Goal: Task Accomplishment & Management: Manage account settings

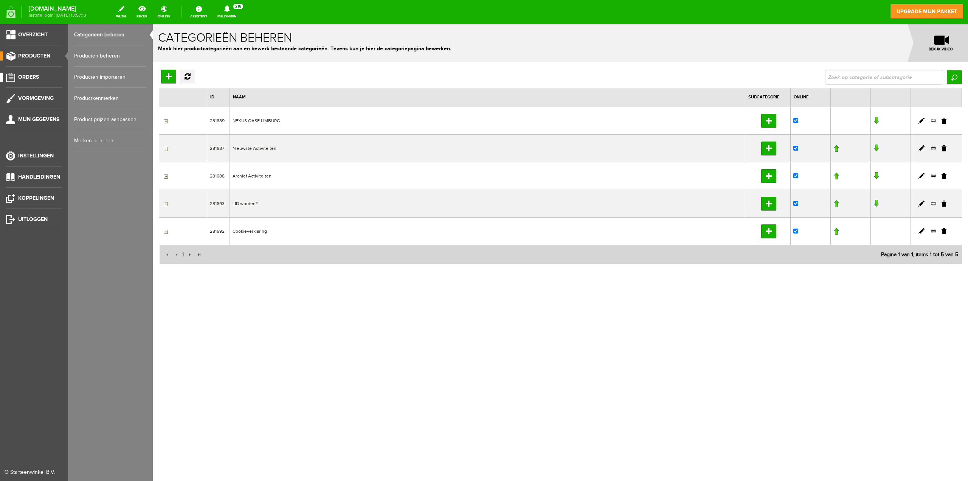
click at [32, 75] on span "Orders" at bounding box center [28, 77] width 21 height 6
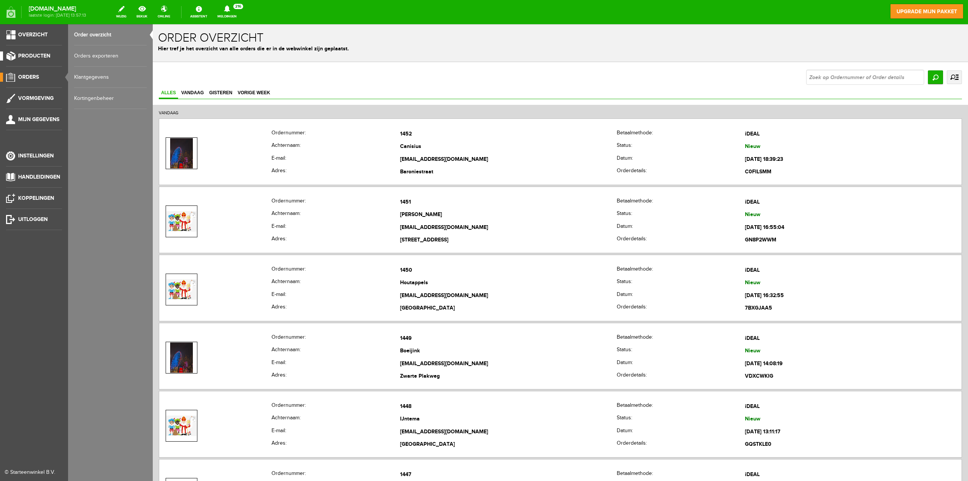
click at [33, 59] on span "Producten" at bounding box center [34, 56] width 32 height 6
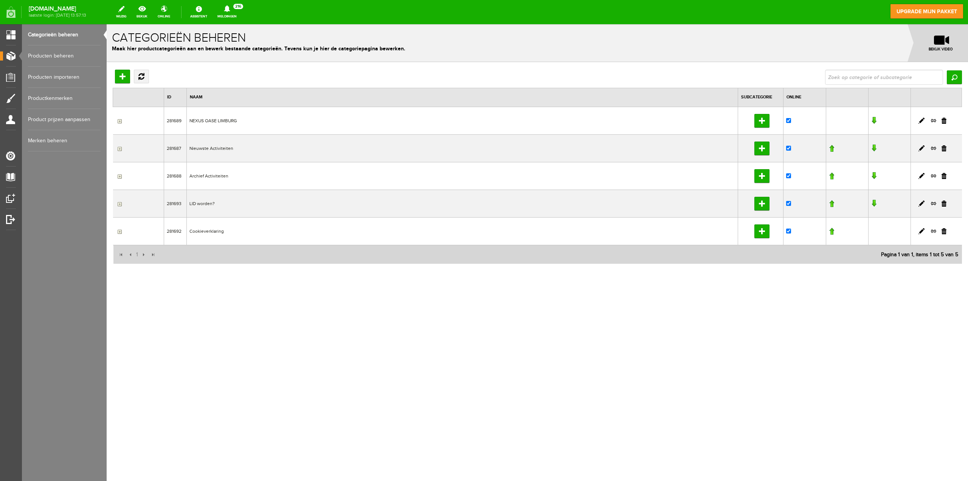
click at [66, 57] on link "Producten beheren" at bounding box center [64, 55] width 73 height 21
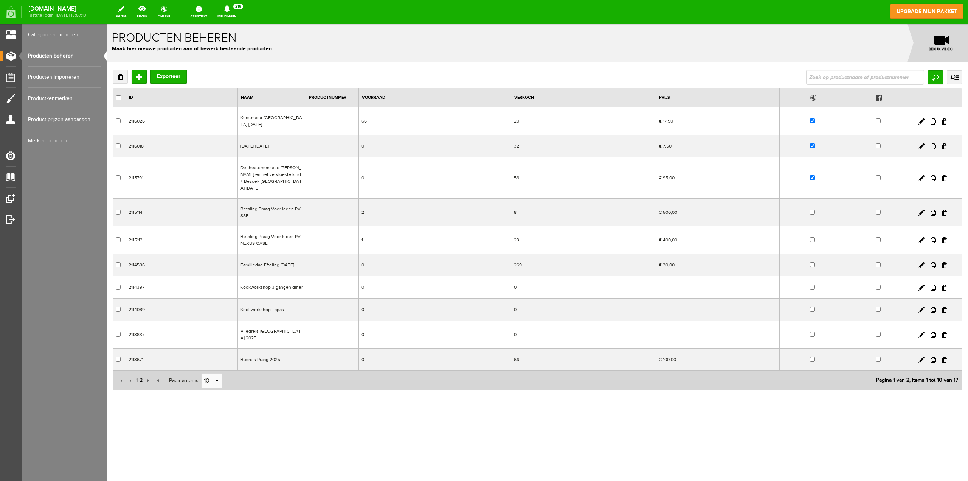
click at [140, 373] on span "2" at bounding box center [141, 380] width 5 height 15
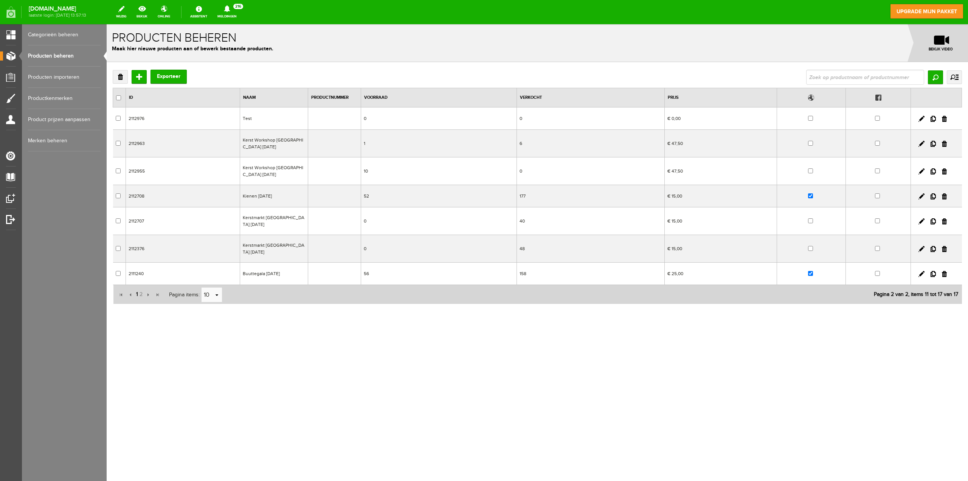
click at [137, 293] on span "1" at bounding box center [136, 294] width 3 height 15
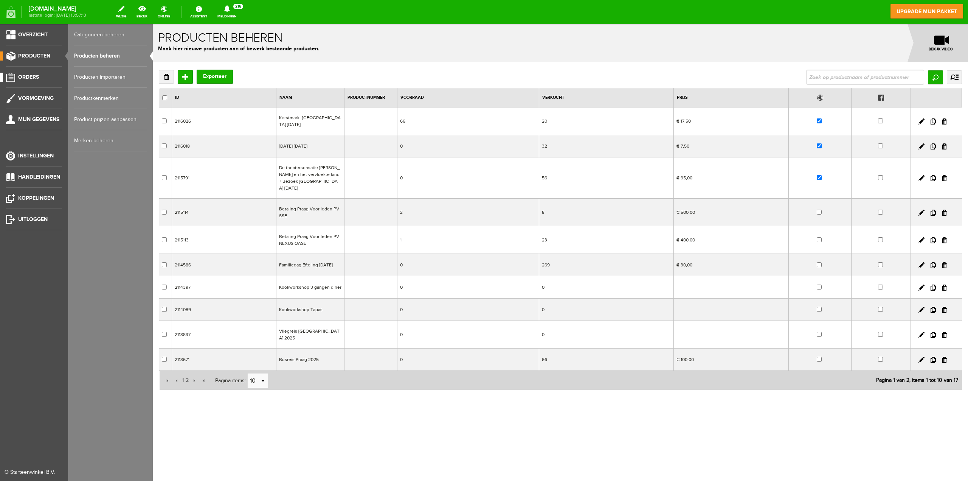
click at [35, 77] on span "Orders" at bounding box center [28, 77] width 21 height 6
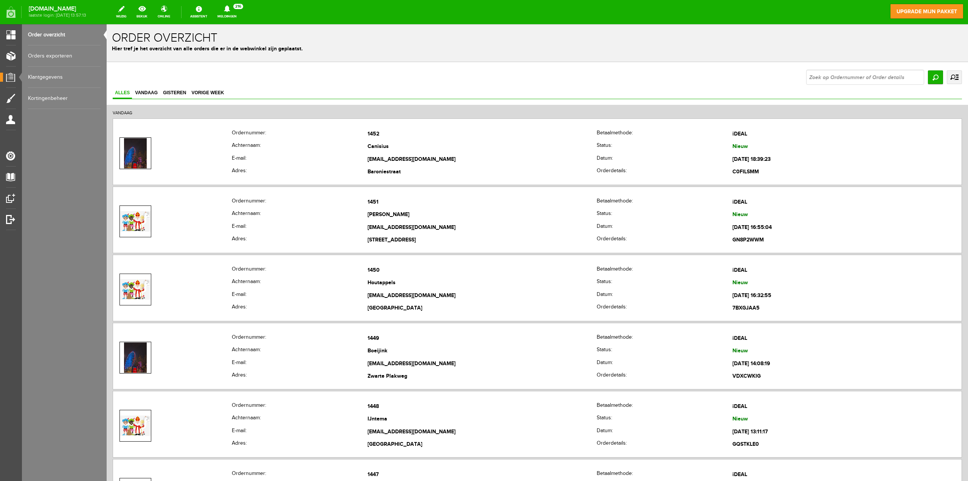
click at [953, 78] on link "uitgebreid zoeken" at bounding box center [954, 77] width 15 height 14
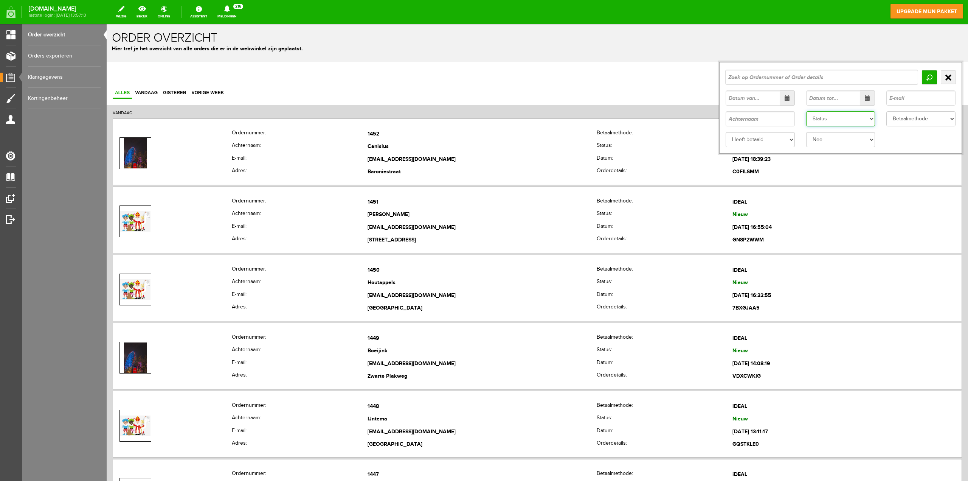
click at [865, 121] on select "Status Order niet afgerond Nieuw Order in behandeling Wacht op leverancier Wach…" at bounding box center [840, 118] width 69 height 15
click at [868, 116] on select "Status Order niet afgerond Nieuw Order in behandeling Wacht op leverancier Wach…" at bounding box center [840, 118] width 69 height 15
click at [806, 111] on select "Status Order niet afgerond Nieuw Order in behandeling Wacht op leverancier Wach…" at bounding box center [840, 118] width 69 height 15
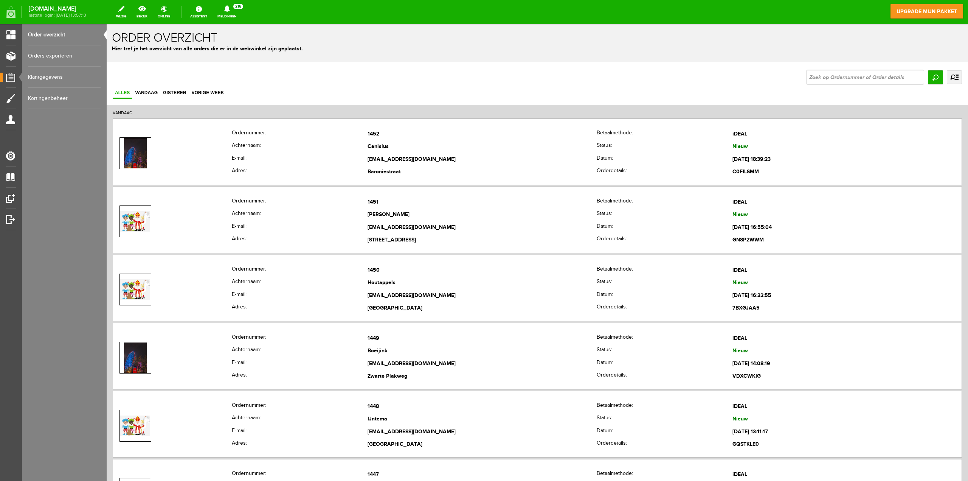
click at [950, 78] on link "uitgebreid zoeken" at bounding box center [954, 77] width 15 height 14
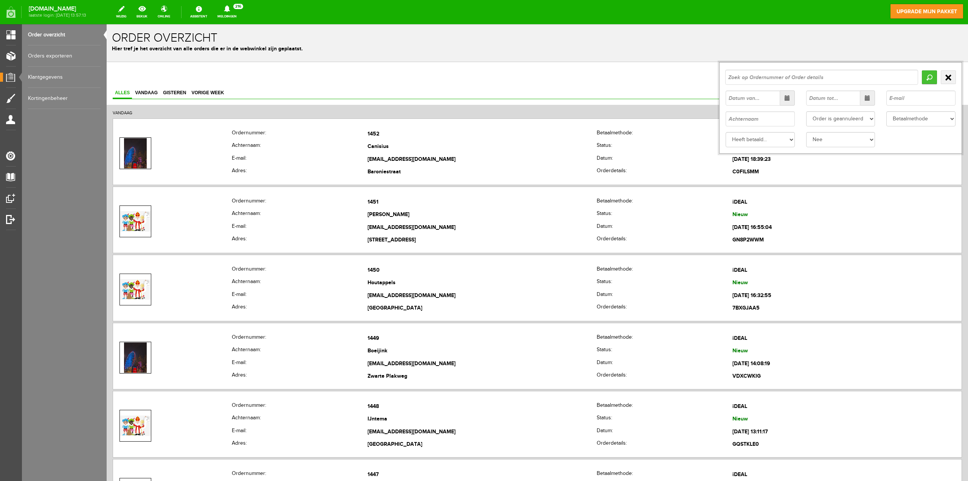
click at [922, 79] on input "Zoeken" at bounding box center [929, 77] width 15 height 14
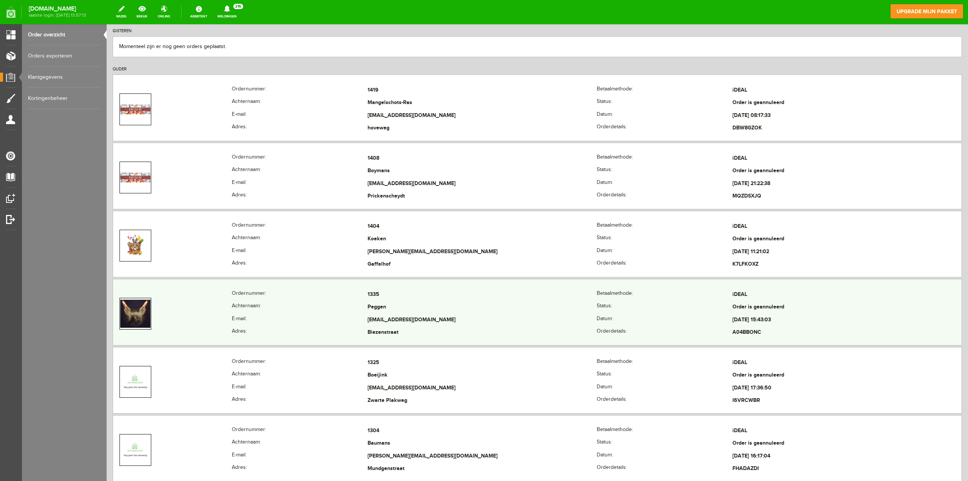
scroll to position [113, 0]
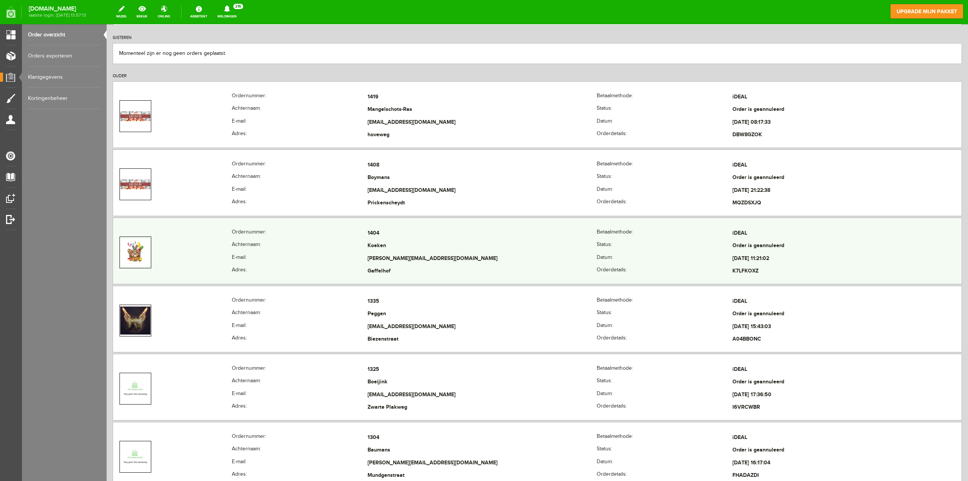
click at [175, 240] on td at bounding box center [172, 252] width 119 height 51
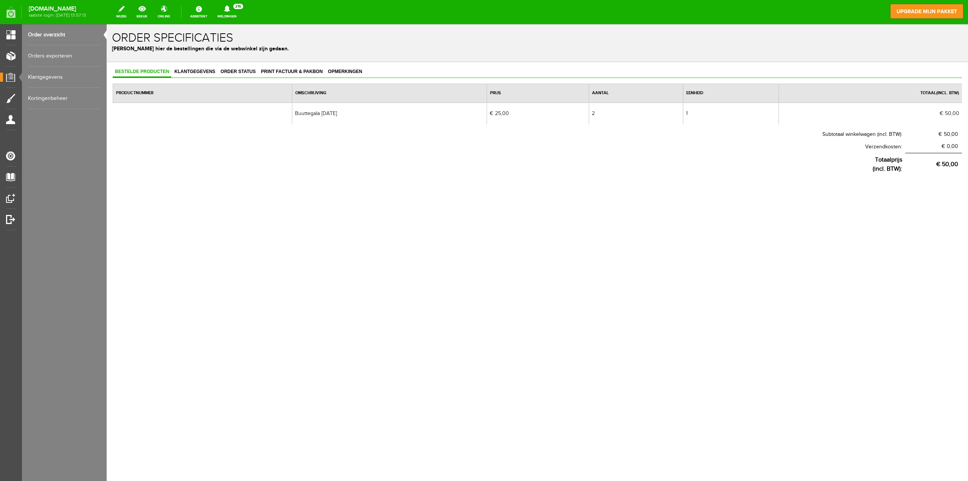
click at [48, 35] on link "Order overzicht" at bounding box center [64, 34] width 73 height 21
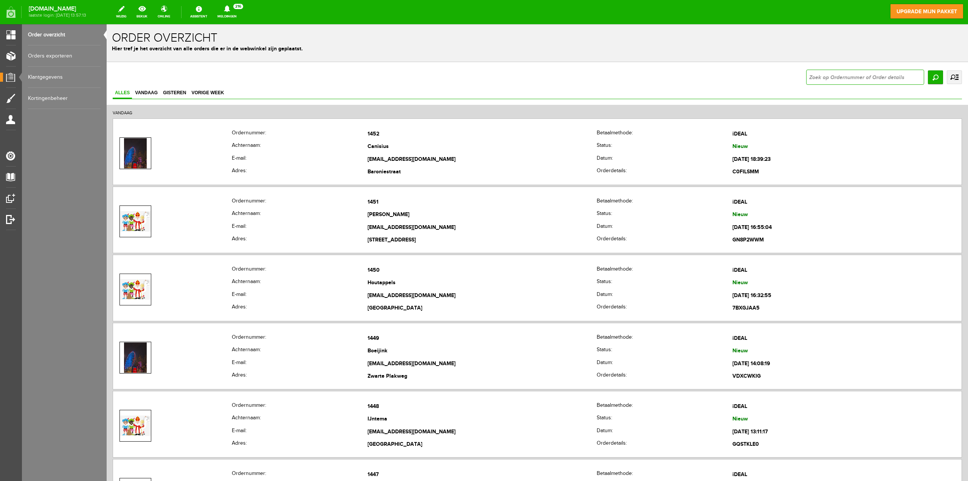
click at [889, 76] on input "text" at bounding box center [865, 77] width 118 height 15
type input "koek"
click at [947, 74] on link "uitgebreid zoeken" at bounding box center [954, 77] width 15 height 14
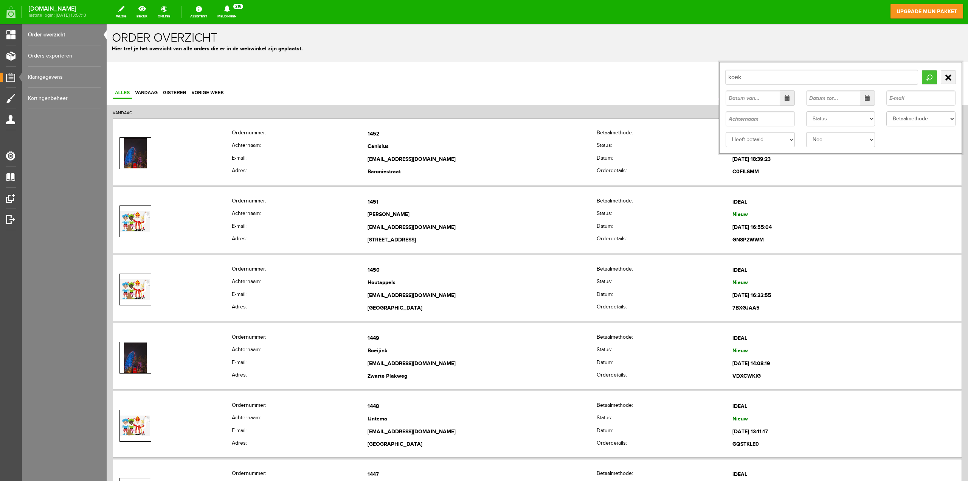
click at [922, 78] on input "Zoeken" at bounding box center [929, 77] width 15 height 14
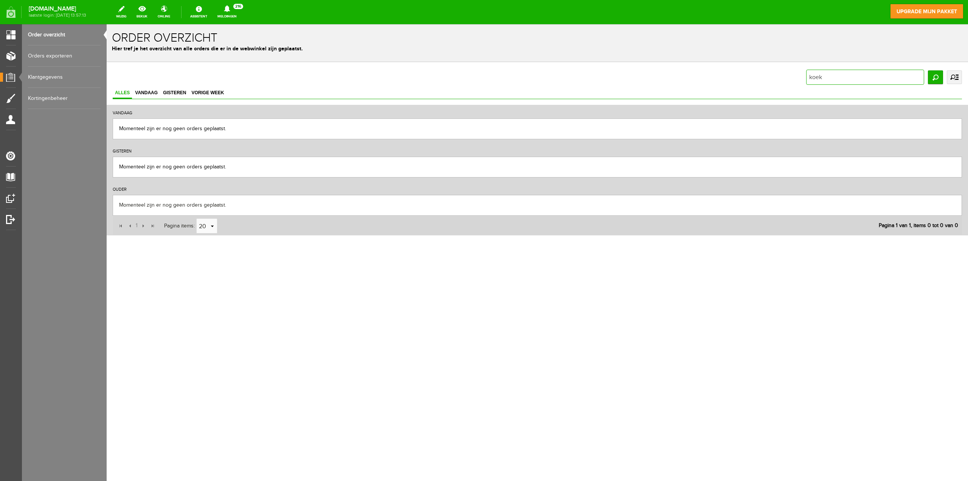
click at [862, 79] on input "koek" at bounding box center [865, 77] width 118 height 15
type input "koeken"
click at [939, 77] on input "Zoeken" at bounding box center [935, 77] width 15 height 14
click at [953, 78] on link "uitgebreid zoeken" at bounding box center [954, 77] width 15 height 14
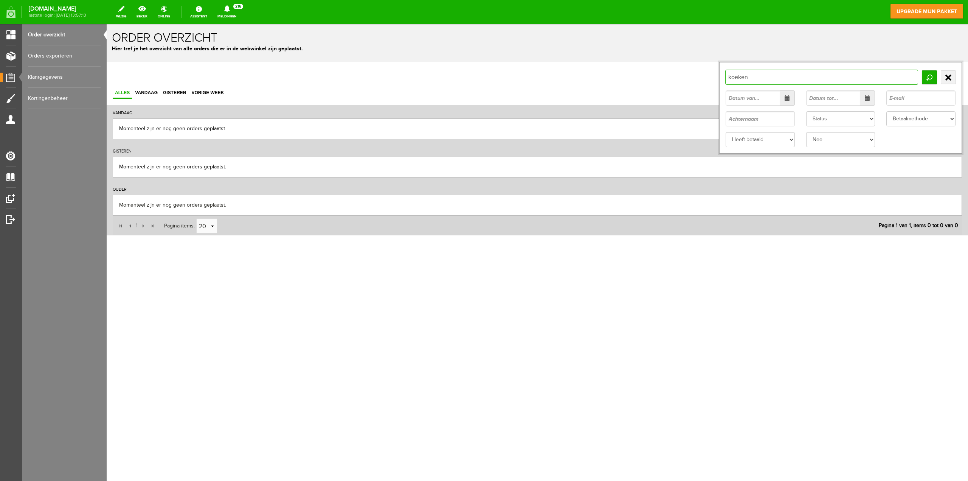
drag, startPoint x: 719, startPoint y: 75, endPoint x: 711, endPoint y: 74, distance: 8.7
click at [711, 74] on div "koeken Zoeken uitgebreid zoeken Status Order niet afgerond Nieuw" at bounding box center [538, 77] width 850 height 15
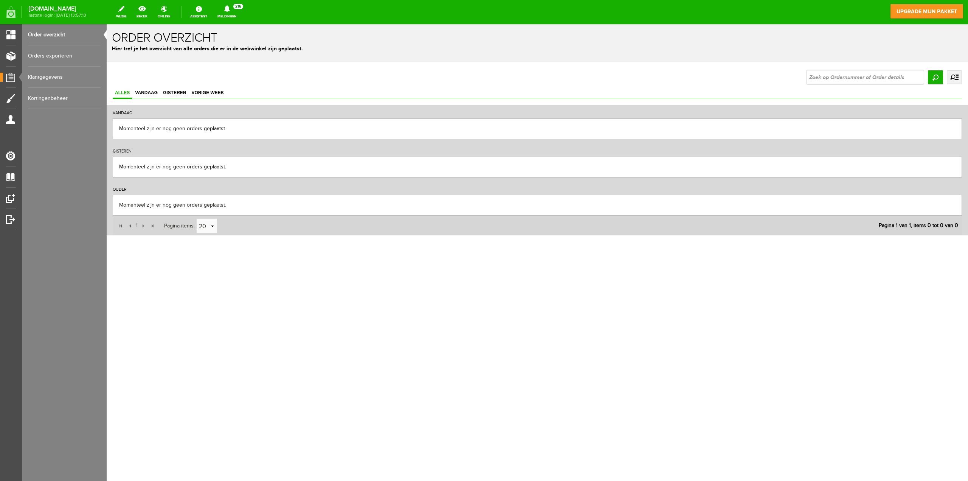
click at [957, 76] on link "uitgebreid zoeken" at bounding box center [954, 77] width 15 height 14
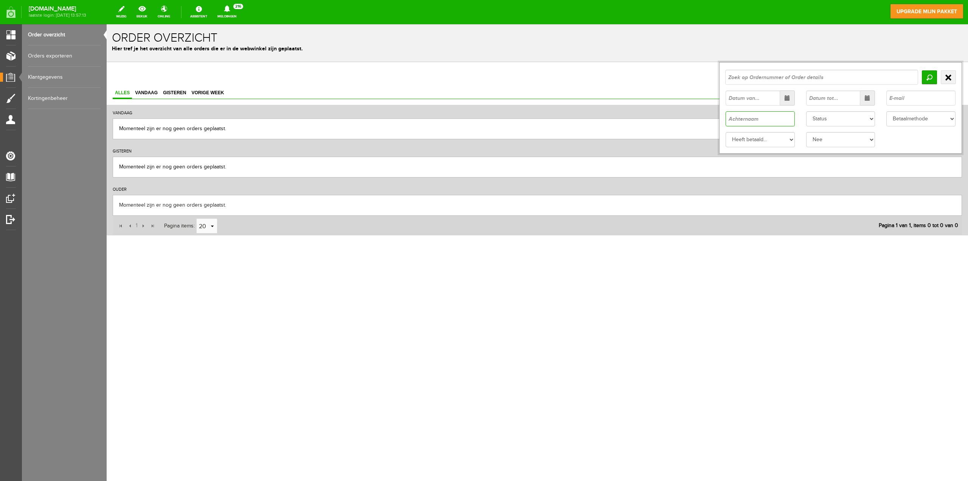
click at [752, 117] on input "text" at bounding box center [760, 118] width 69 height 15
type input "koeken"
click at [929, 78] on input "Zoeken" at bounding box center [929, 77] width 15 height 14
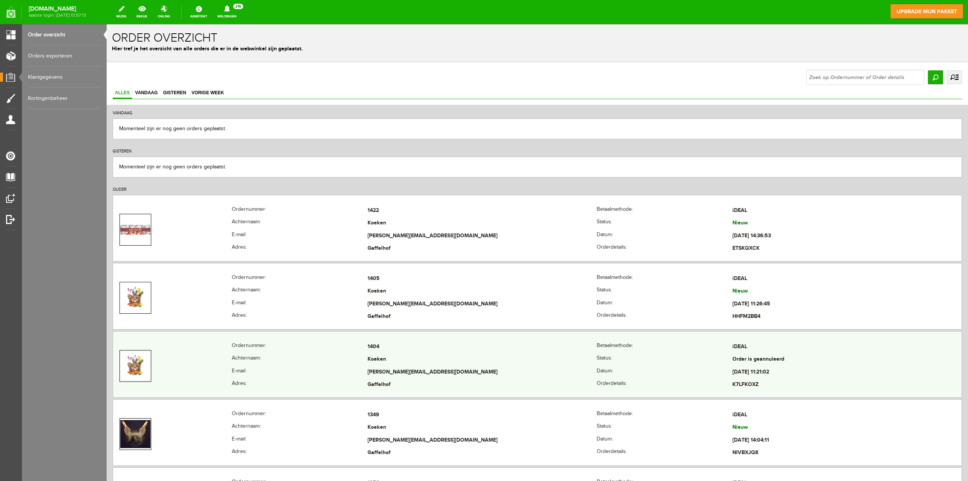
click at [311, 367] on th "E-mail:" at bounding box center [300, 372] width 136 height 13
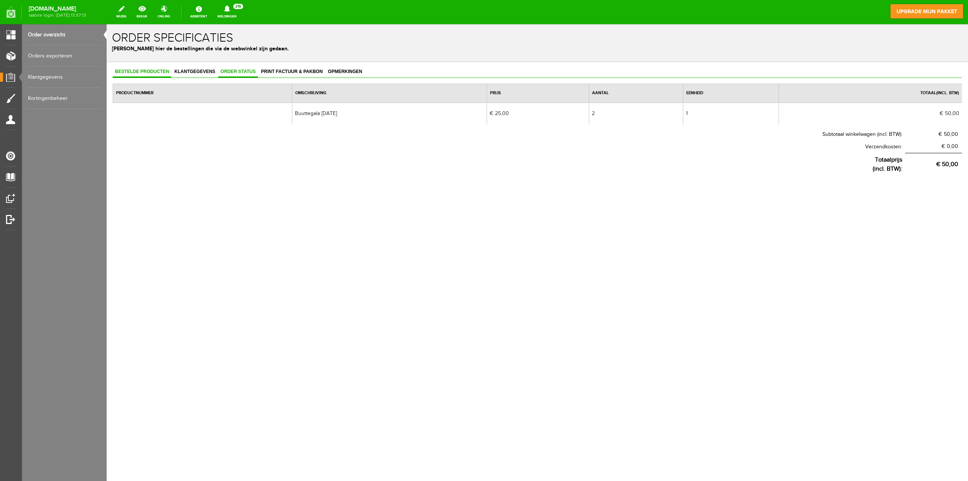
click at [243, 70] on span "Order status" at bounding box center [238, 71] width 40 height 5
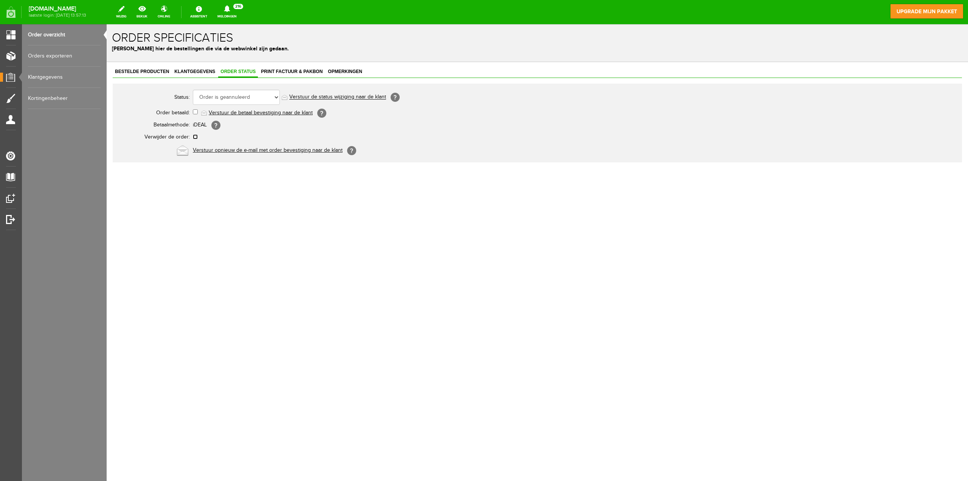
click at [196, 135] on input "checkbox" at bounding box center [195, 136] width 5 height 5
checkbox input "true"
click at [143, 71] on span "Bestelde producten" at bounding box center [142, 71] width 59 height 5
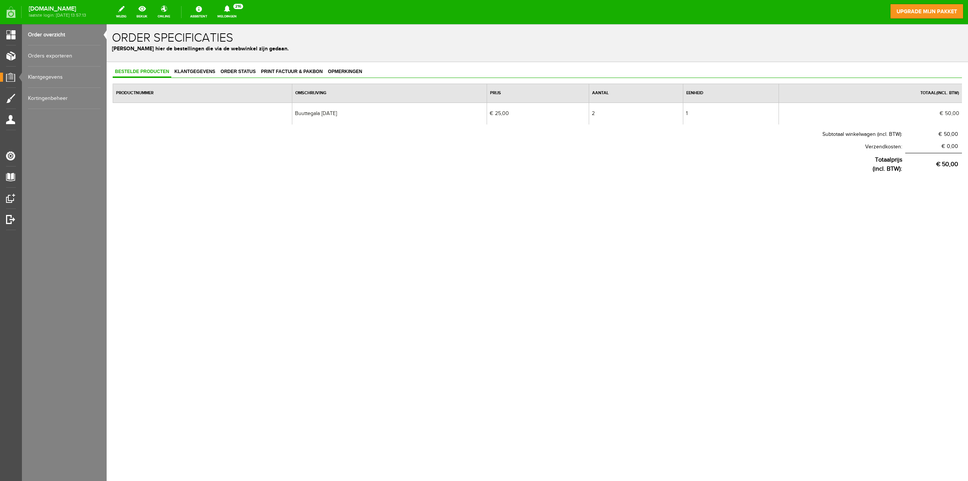
click at [54, 34] on link "Order overzicht" at bounding box center [64, 34] width 73 height 21
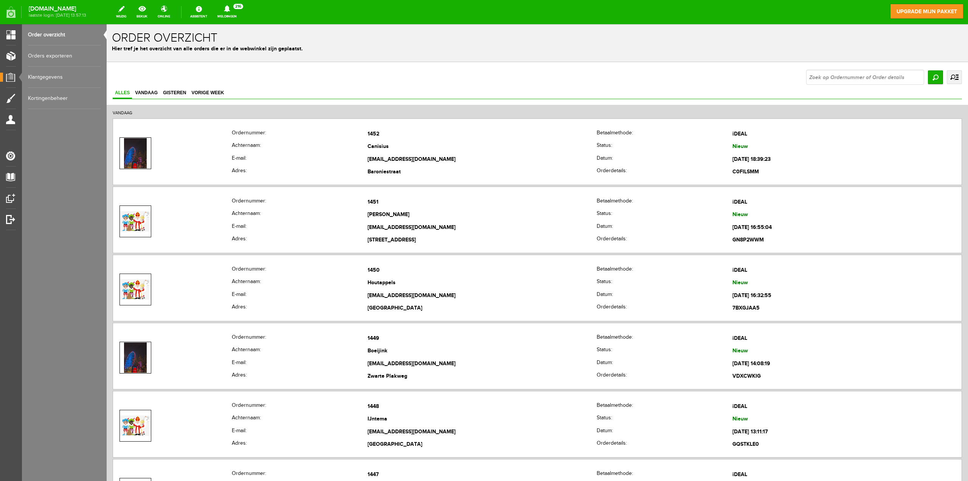
click at [950, 76] on link "uitgebreid zoeken" at bounding box center [954, 77] width 15 height 14
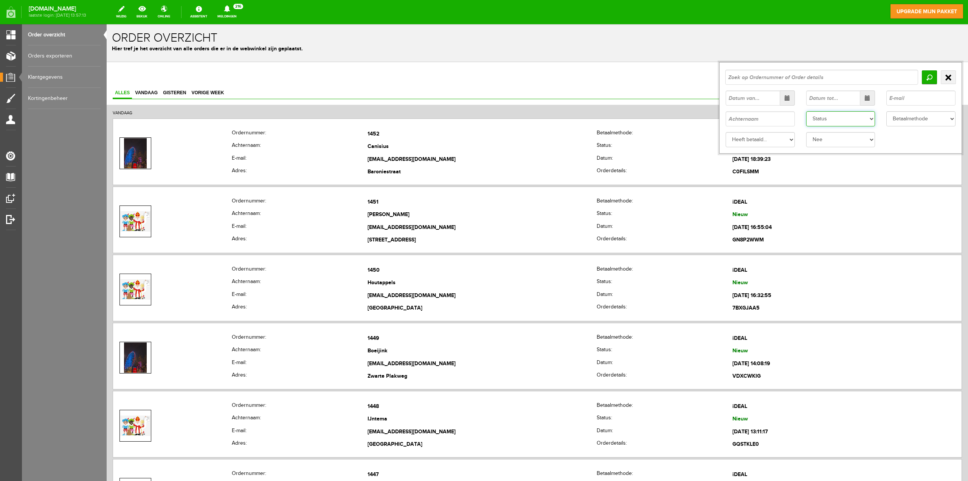
click at [830, 118] on select "Status Order niet afgerond Nieuw Order in behandeling Wacht op leverancier Wach…" at bounding box center [840, 118] width 69 height 15
click at [806, 111] on select "Status Order niet afgerond Nieuw Order in behandeling Wacht op leverancier Wach…" at bounding box center [840, 118] width 69 height 15
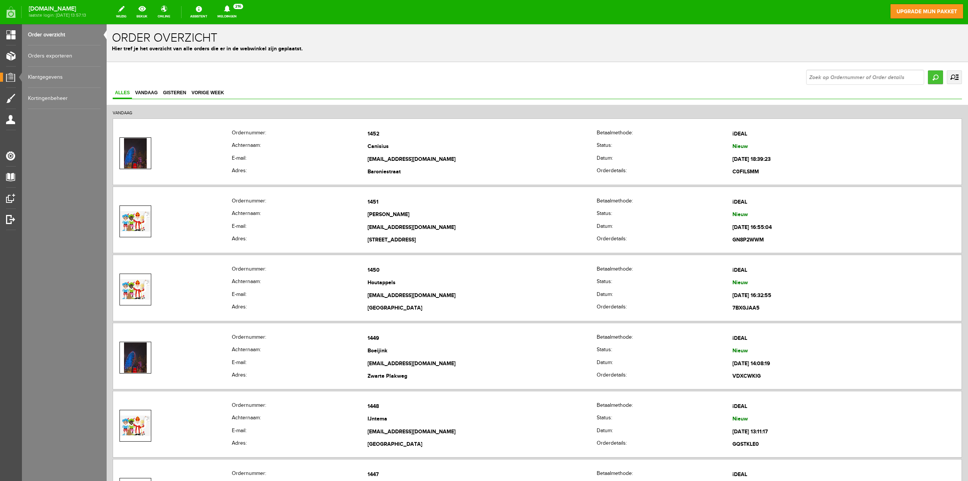
click at [928, 78] on input "Zoeken" at bounding box center [935, 77] width 15 height 14
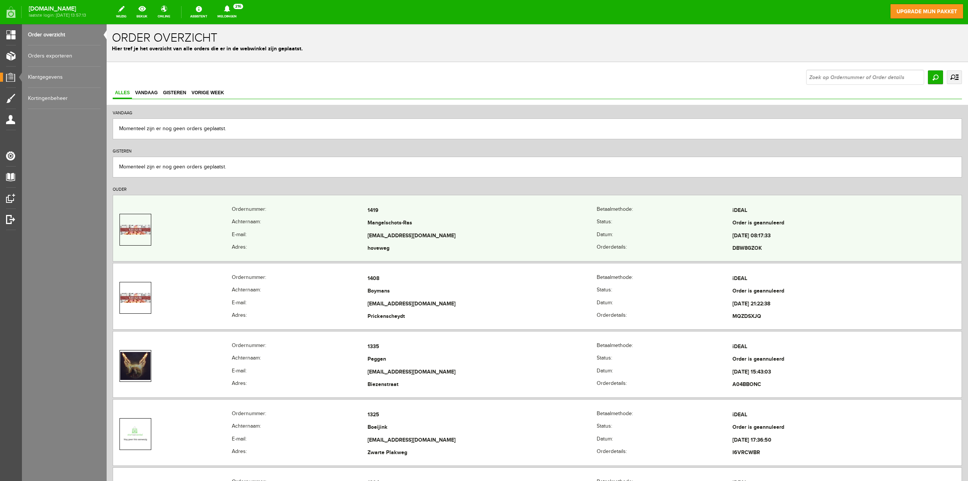
drag, startPoint x: 412, startPoint y: 222, endPoint x: 368, endPoint y: 222, distance: 44.6
click at [368, 222] on td "Mangelschots-Ras" at bounding box center [482, 223] width 229 height 13
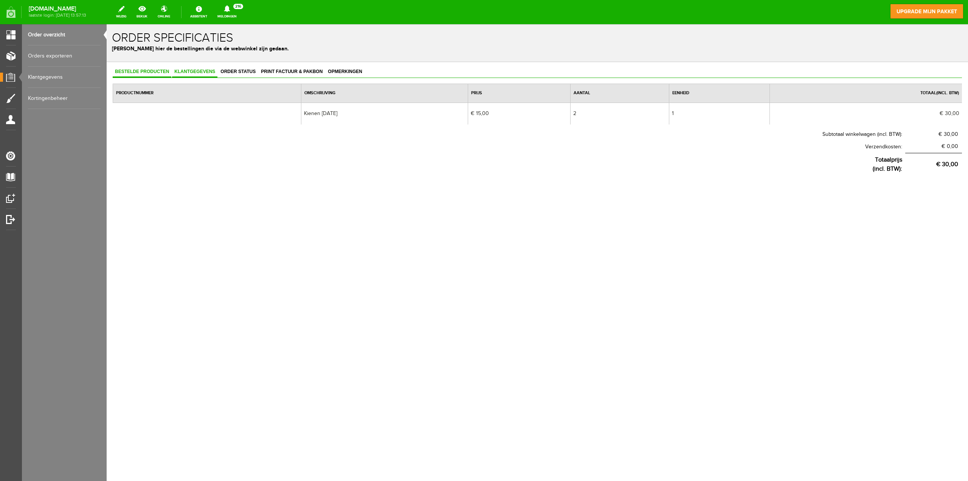
click at [202, 72] on span "Klantgegevens" at bounding box center [194, 71] width 45 height 5
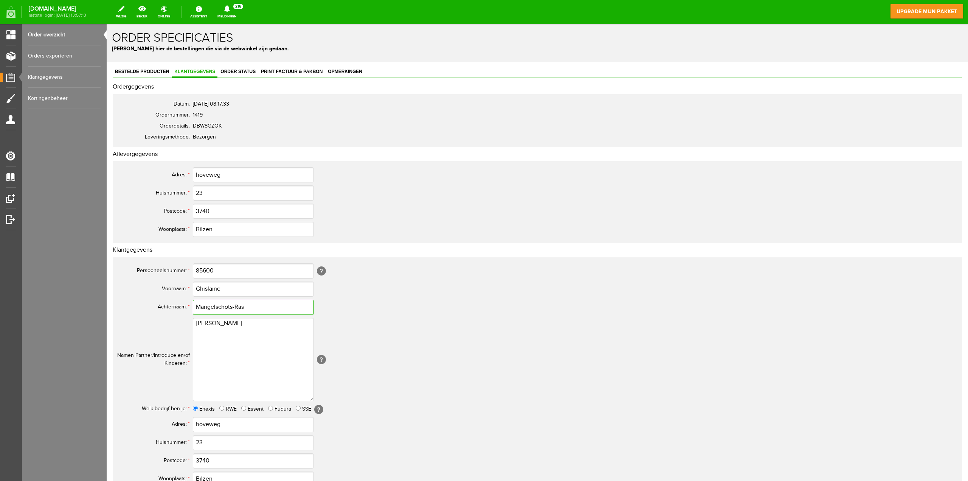
drag, startPoint x: 235, startPoint y: 308, endPoint x: 195, endPoint y: 307, distance: 40.1
click at [195, 307] on input "Mangelschots-Ras" at bounding box center [253, 307] width 121 height 15
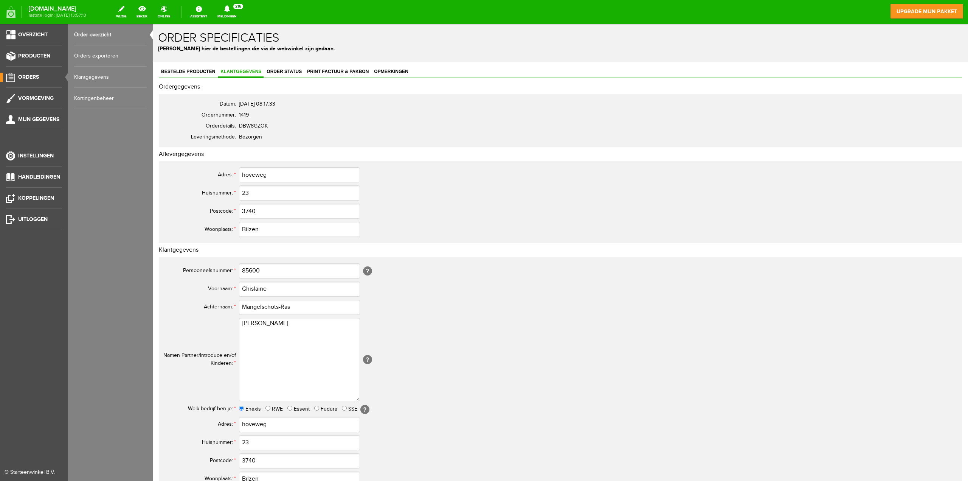
click at [89, 34] on link "Order overzicht" at bounding box center [110, 34] width 73 height 21
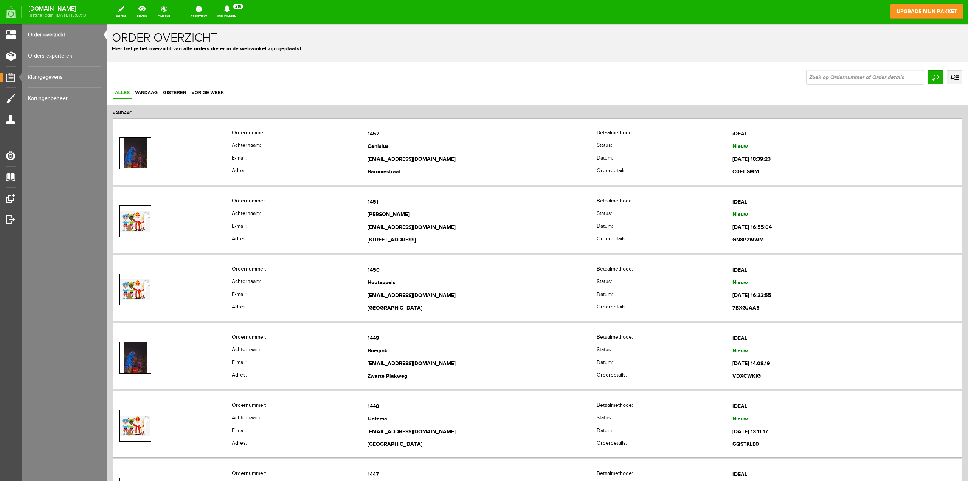
drag, startPoint x: 947, startPoint y: 74, endPoint x: 939, endPoint y: 75, distance: 8.4
click at [948, 75] on link "uitgebreid zoeken" at bounding box center [954, 77] width 15 height 14
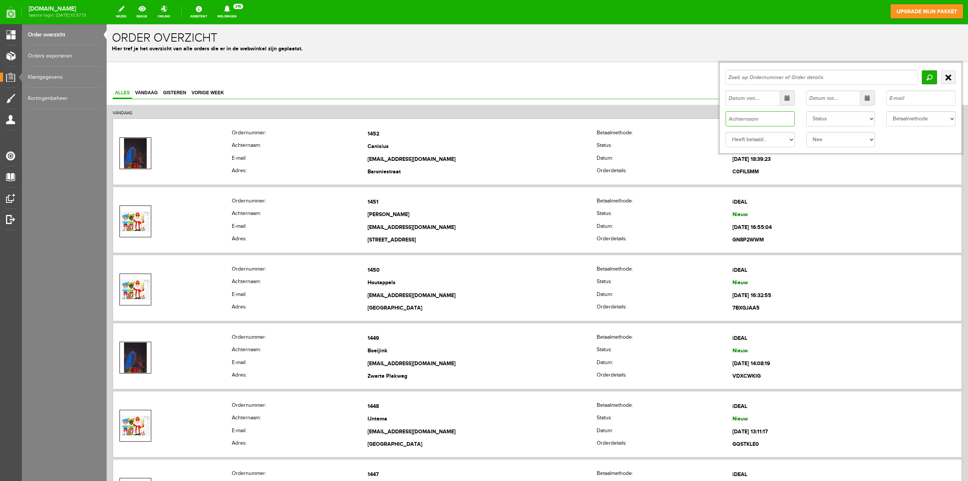
click at [745, 118] on input "text" at bounding box center [760, 118] width 69 height 15
paste input "Mangelschots-Ras"
type input "Mangelschots-Ras"
click at [923, 80] on input "Zoeken" at bounding box center [929, 77] width 15 height 14
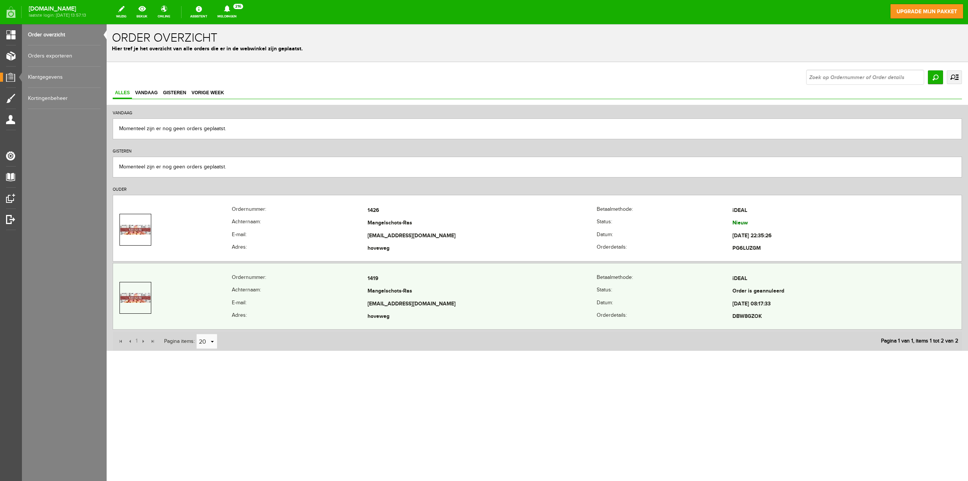
click at [269, 285] on th "Achternaam:" at bounding box center [300, 291] width 136 height 13
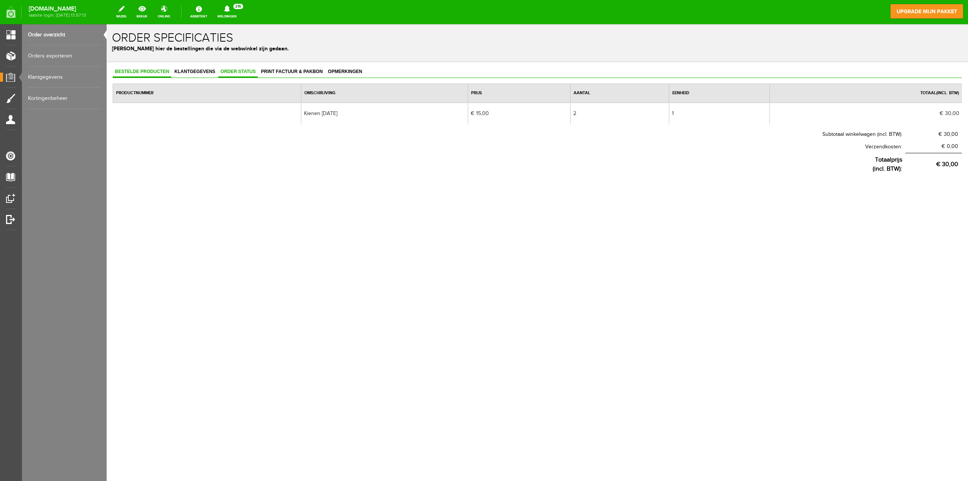
click at [231, 68] on link "Order status" at bounding box center [238, 72] width 40 height 11
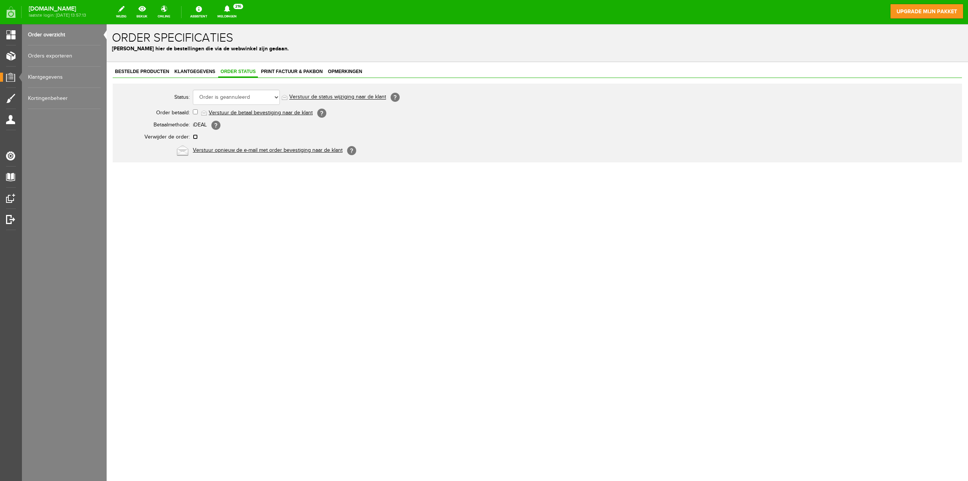
click at [193, 136] on input "checkbox" at bounding box center [195, 136] width 5 height 5
checkbox input "true"
click at [54, 36] on link "Order overzicht" at bounding box center [64, 34] width 73 height 21
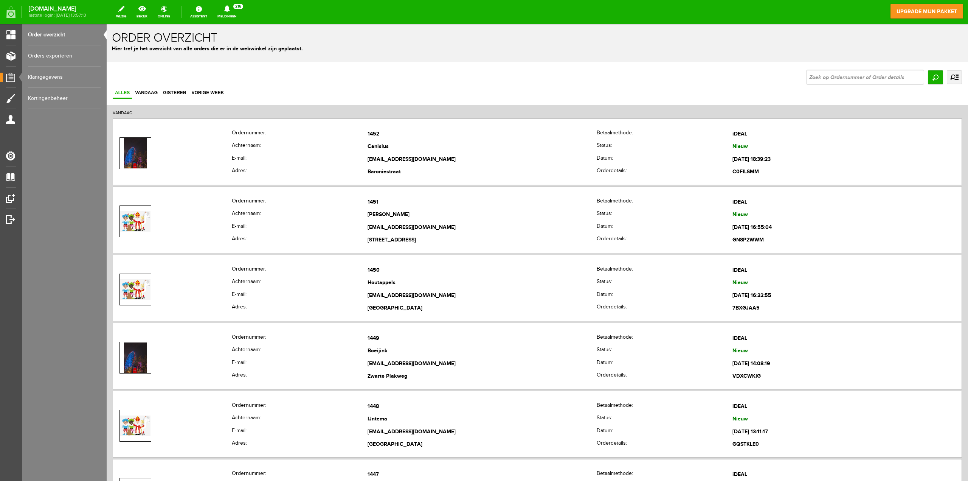
click at [947, 75] on link "uitgebreid zoeken" at bounding box center [954, 77] width 15 height 14
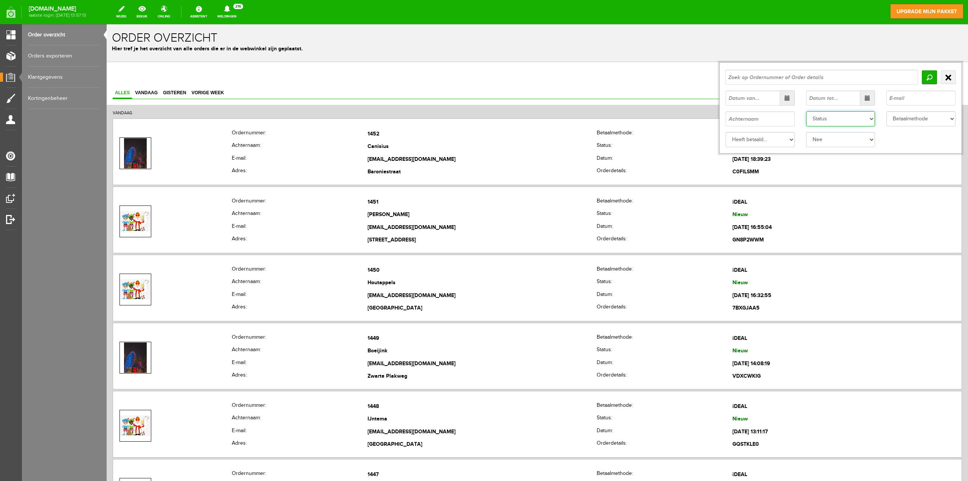
click at [842, 120] on select "Status Order niet afgerond Nieuw Order in behandeling Wacht op leverancier Wach…" at bounding box center [840, 118] width 69 height 15
click at [806, 111] on select "Status Order niet afgerond Nieuw Order in behandeling Wacht op leverancier Wach…" at bounding box center [840, 118] width 69 height 15
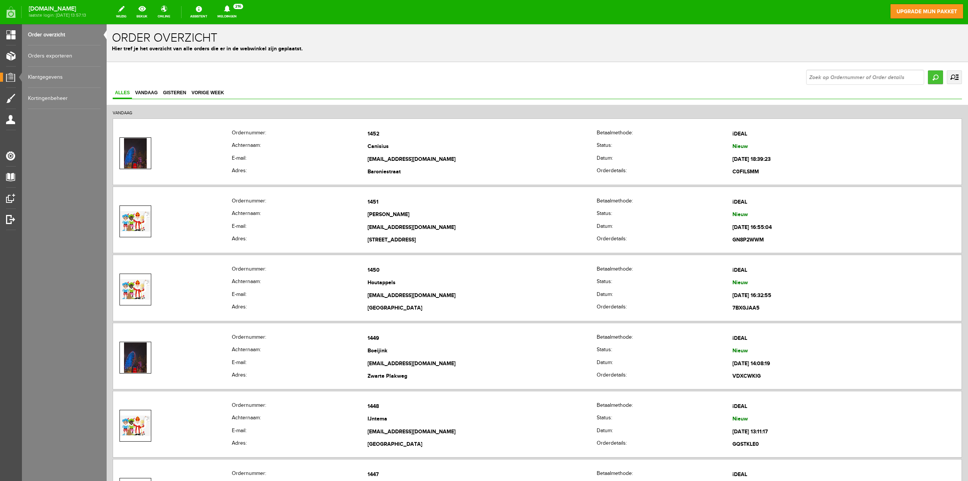
click at [932, 75] on input "Zoeken" at bounding box center [935, 77] width 15 height 14
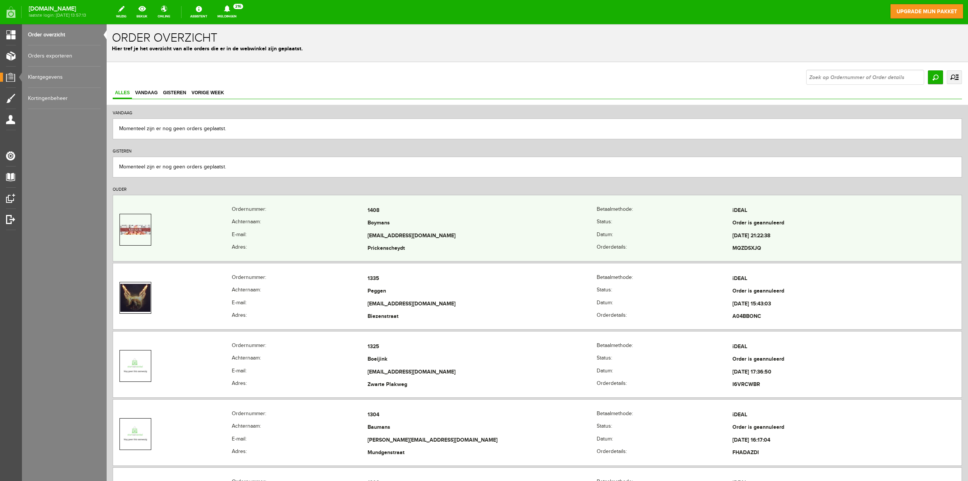
click at [401, 231] on td "joost.boymans@enexis.nl" at bounding box center [482, 236] width 229 height 13
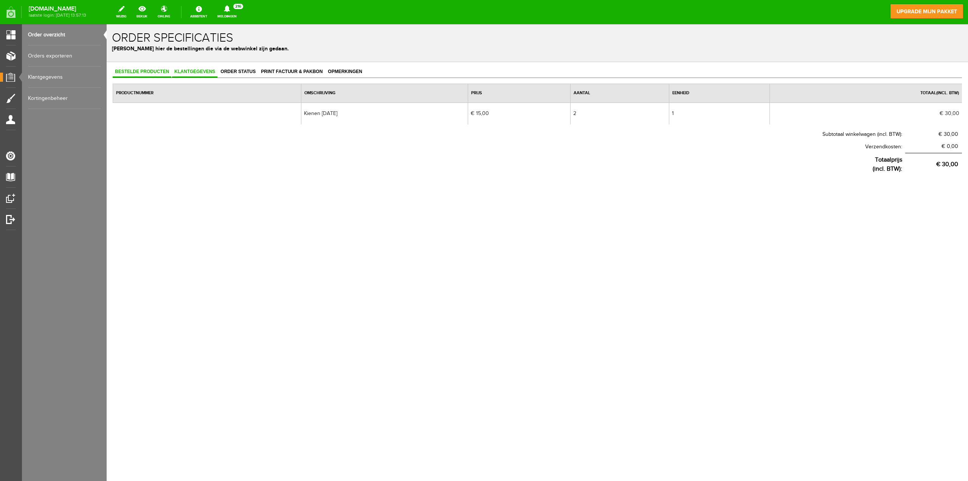
click at [206, 73] on span "Klantgegevens" at bounding box center [194, 71] width 45 height 5
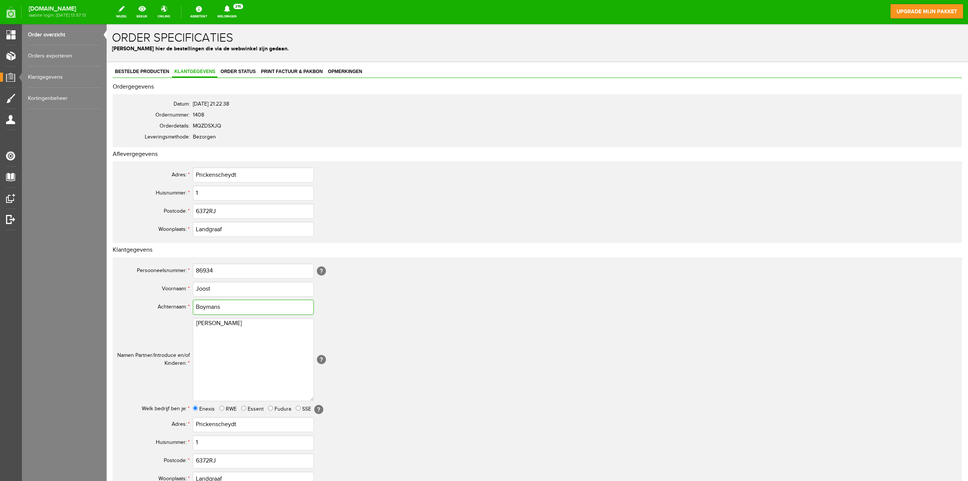
drag, startPoint x: 224, startPoint y: 306, endPoint x: 197, endPoint y: 308, distance: 26.9
click at [197, 308] on input "Boymans" at bounding box center [253, 307] width 121 height 15
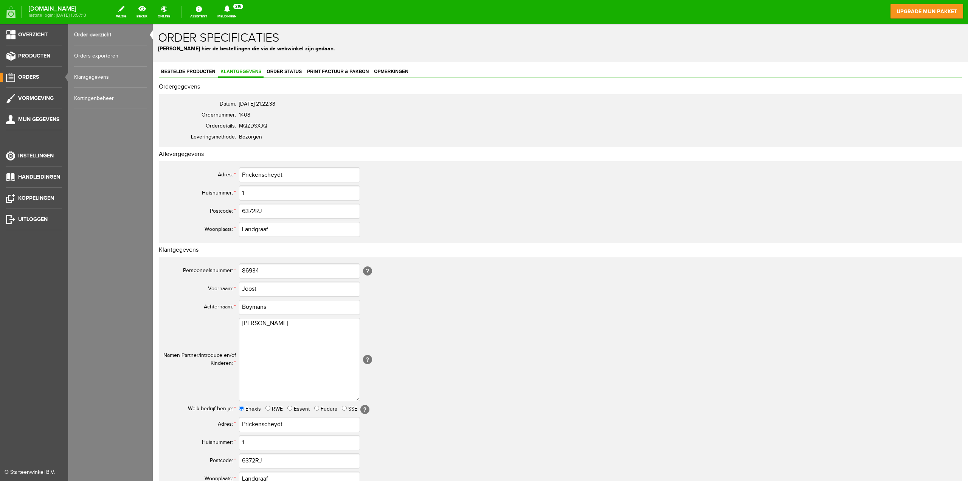
click at [90, 32] on link "Order overzicht" at bounding box center [110, 34] width 73 height 21
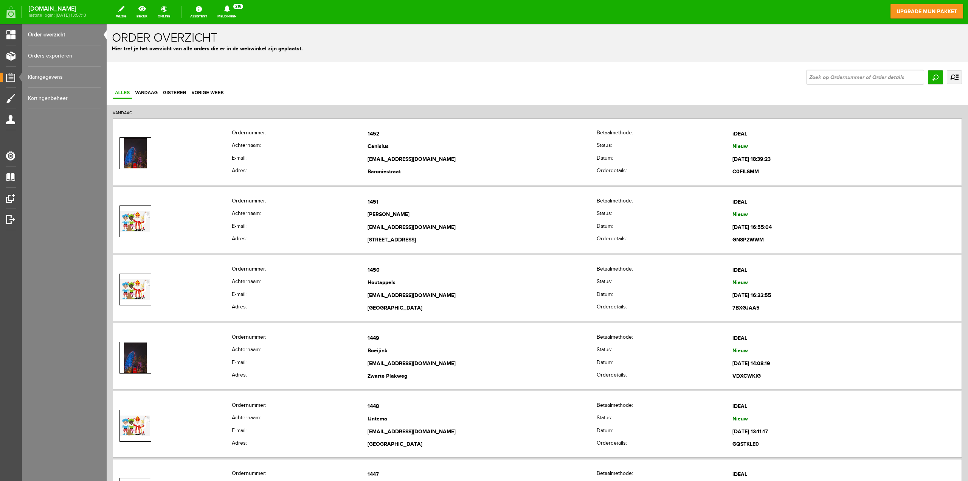
click at [947, 77] on link "uitgebreid zoeken" at bounding box center [954, 77] width 15 height 14
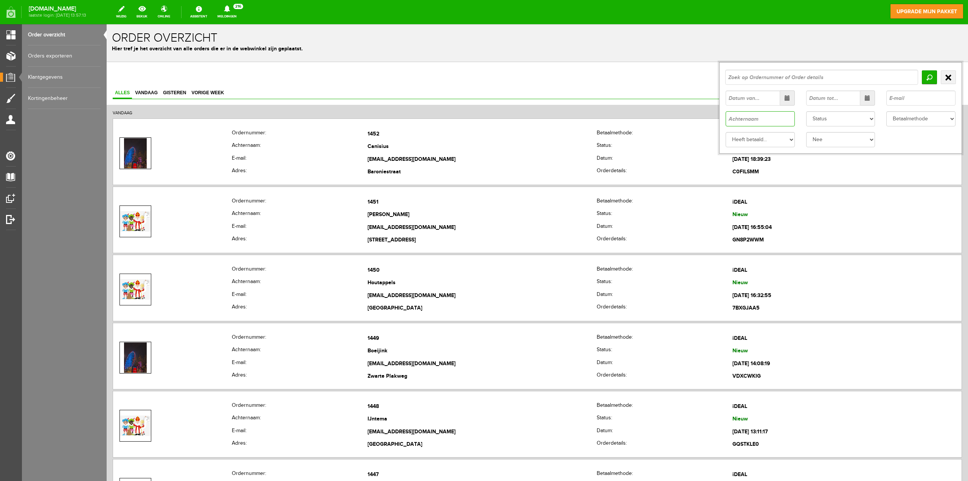
click at [734, 123] on input "text" at bounding box center [760, 118] width 69 height 15
paste input "Boymans"
type input "Boymans"
click at [923, 79] on input "Zoeken" at bounding box center [929, 77] width 15 height 14
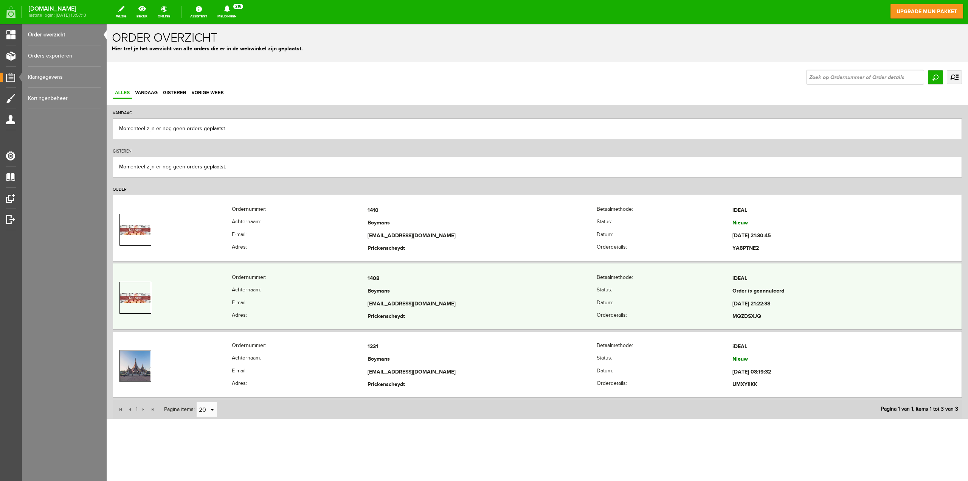
click at [255, 290] on th "Achternaam:" at bounding box center [300, 291] width 136 height 13
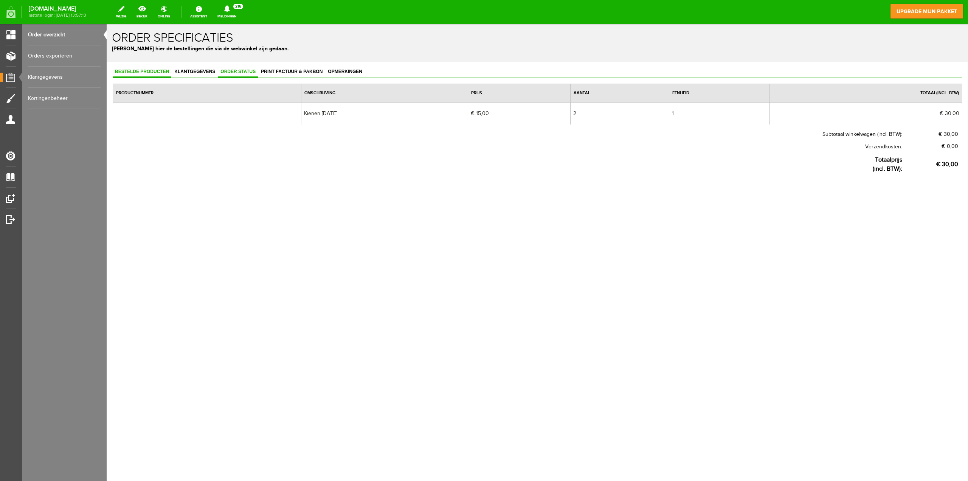
click at [234, 70] on span "Order status" at bounding box center [238, 71] width 40 height 5
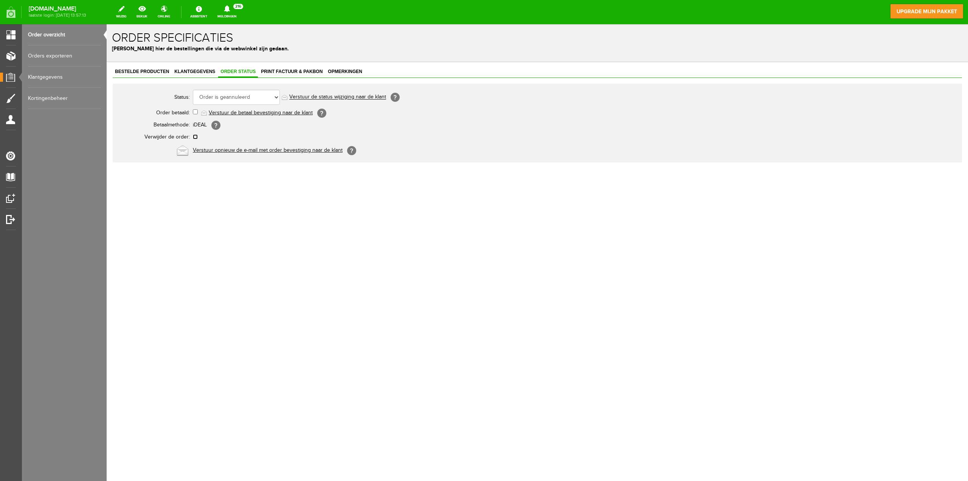
click at [196, 137] on input "checkbox" at bounding box center [195, 136] width 5 height 5
click at [47, 33] on link "Order overzicht" at bounding box center [64, 34] width 73 height 21
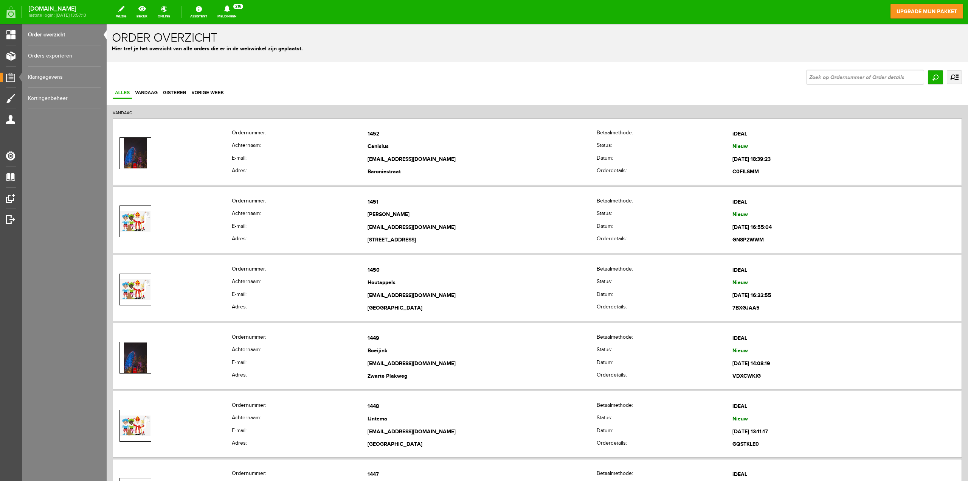
click at [949, 78] on link "uitgebreid zoeken" at bounding box center [954, 77] width 15 height 14
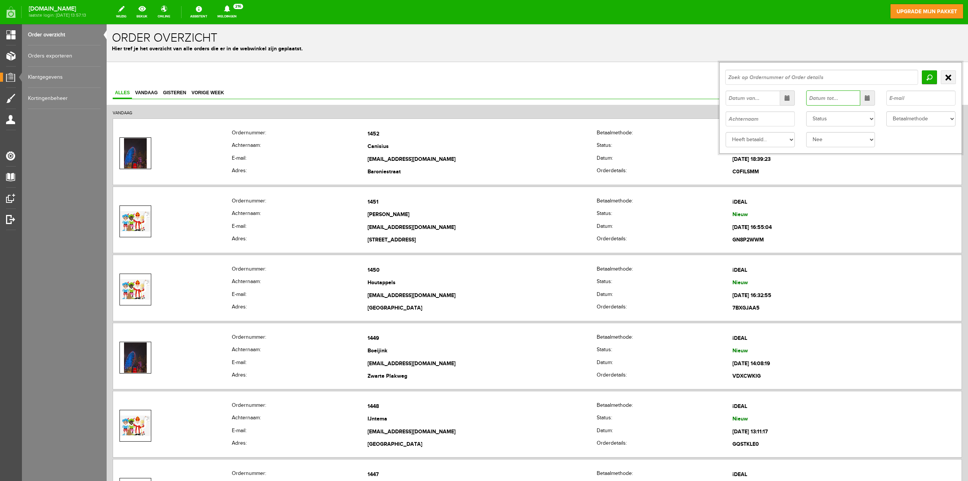
click at [851, 101] on input "text" at bounding box center [833, 97] width 54 height 15
click at [843, 118] on select "Status Order niet afgerond Nieuw Order in behandeling Wacht op leverancier Wach…" at bounding box center [840, 118] width 69 height 15
click at [806, 111] on select "Status Order niet afgerond Nieuw Order in behandeling Wacht op leverancier Wach…" at bounding box center [840, 118] width 69 height 15
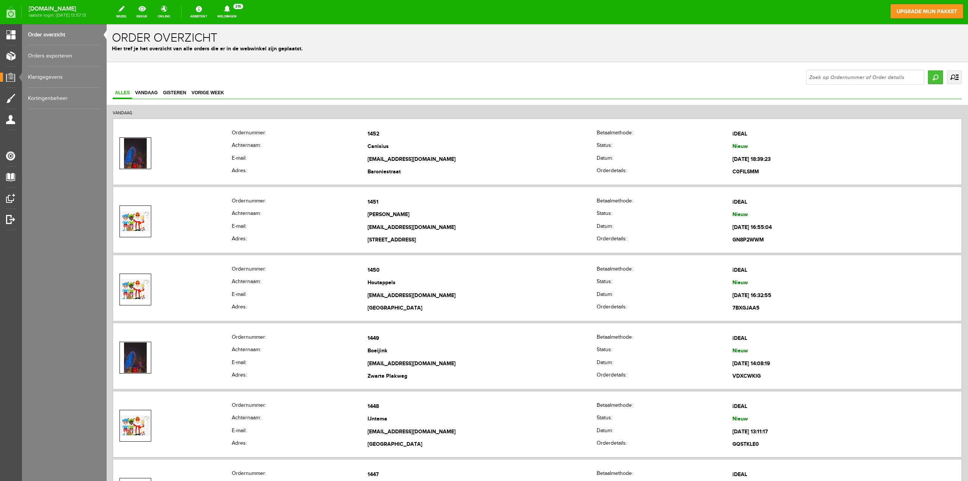
click at [932, 79] on input "Zoeken" at bounding box center [935, 77] width 15 height 14
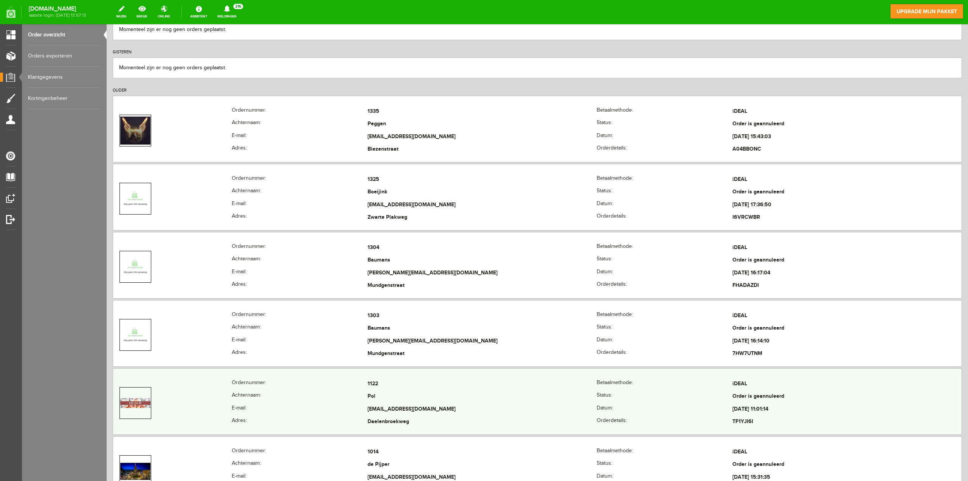
scroll to position [85, 0]
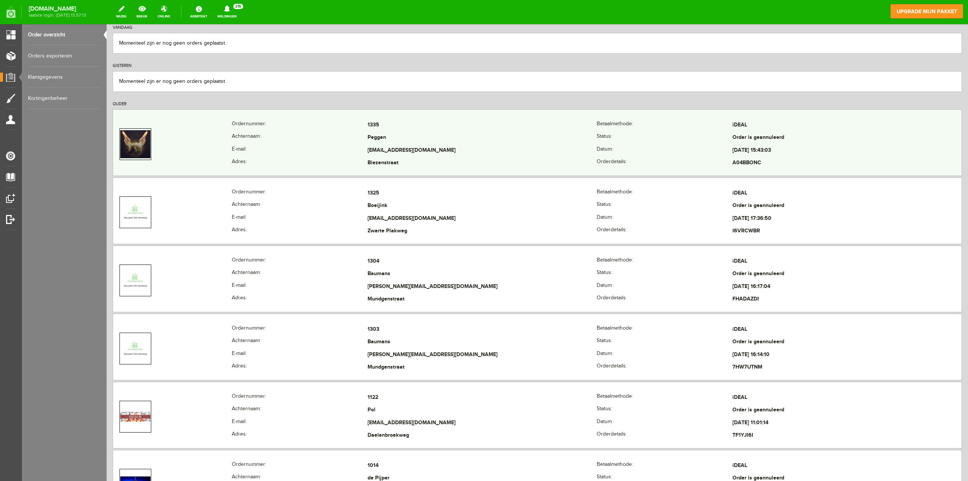
click at [184, 151] on td at bounding box center [172, 144] width 119 height 51
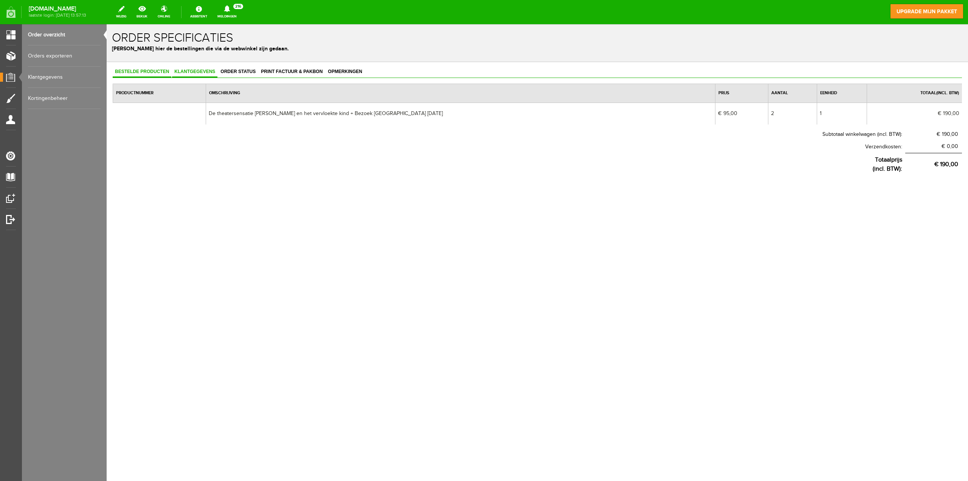
click at [189, 68] on link "Klantgegevens" at bounding box center [194, 72] width 45 height 11
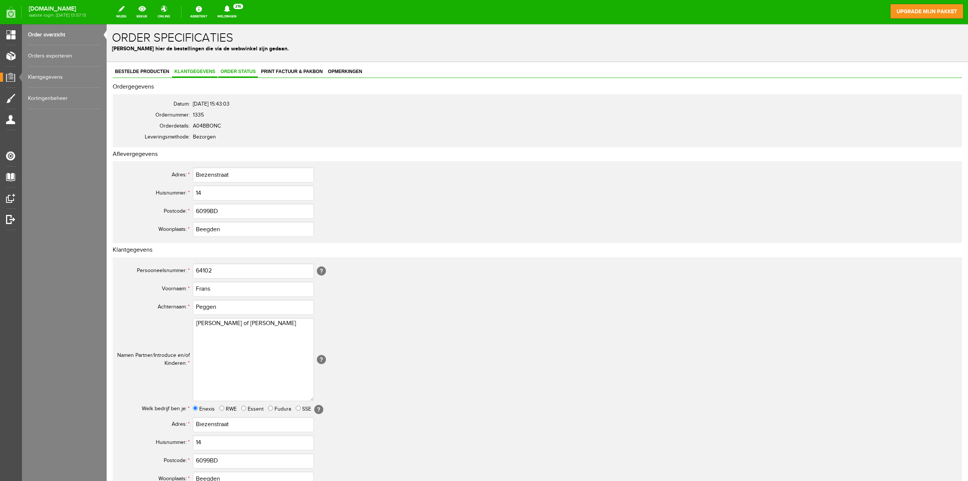
click at [245, 69] on span "Order status" at bounding box center [238, 71] width 40 height 5
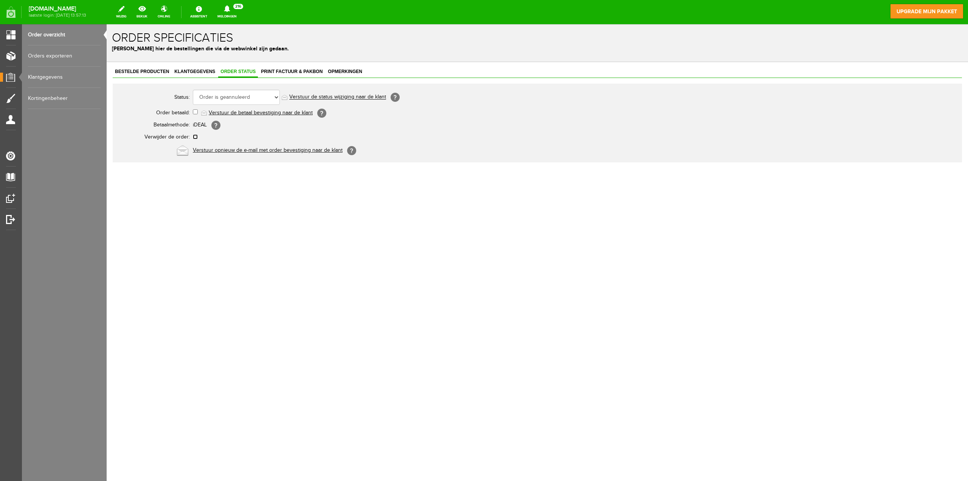
click at [196, 136] on input "checkbox" at bounding box center [195, 136] width 5 height 5
checkbox input "true"
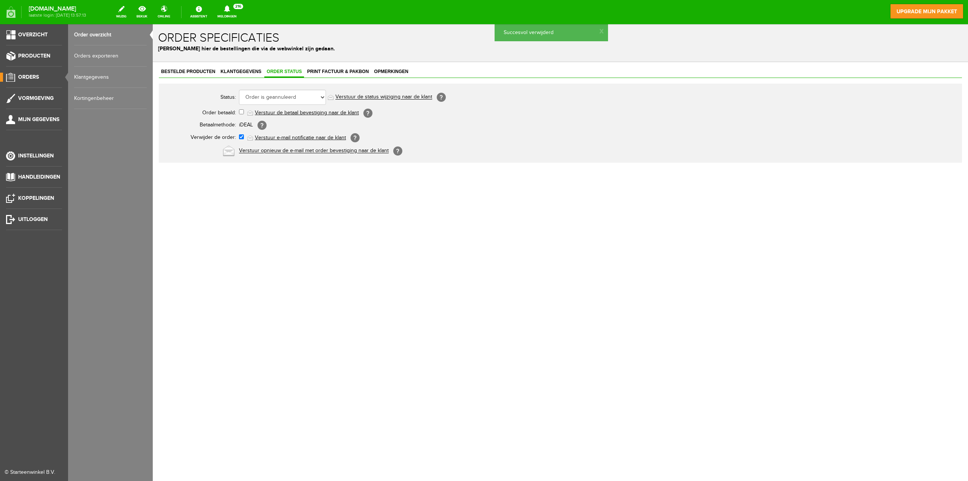
click at [32, 76] on span "Orders" at bounding box center [28, 77] width 21 height 6
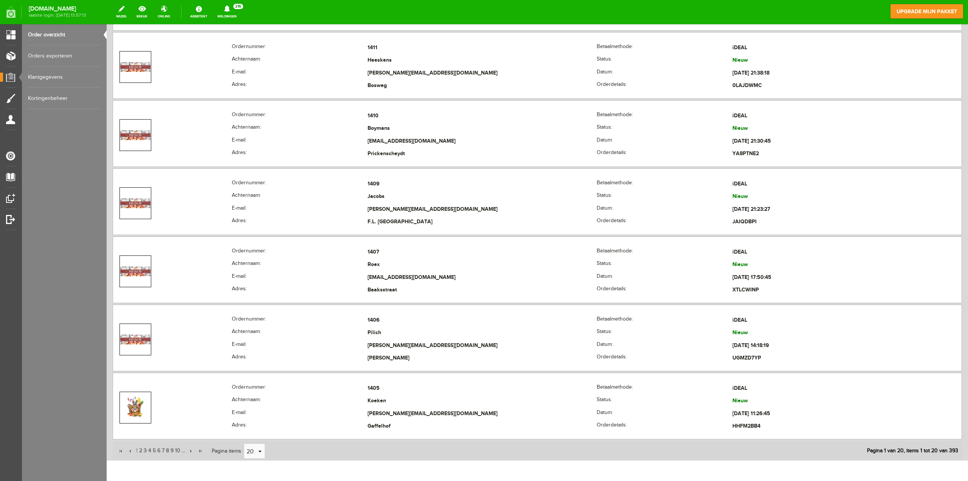
scroll to position [2881, 0]
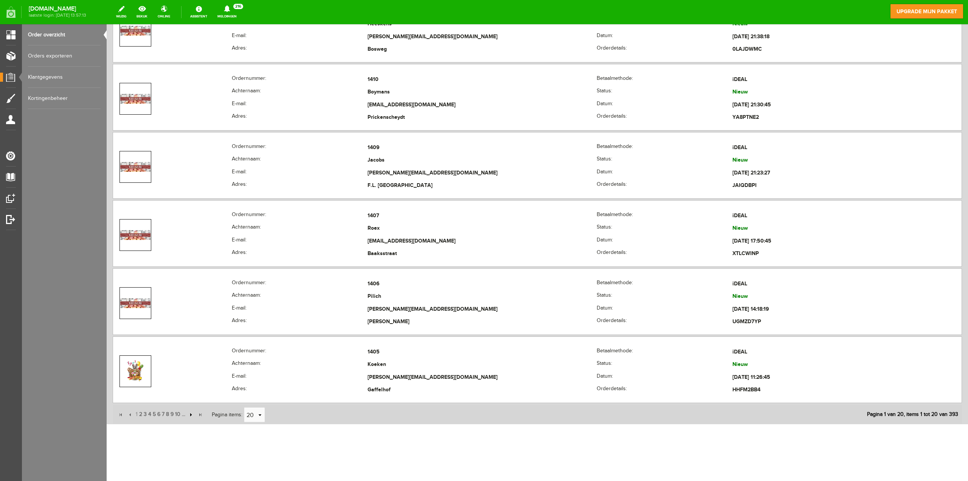
click at [190, 414] on input "button" at bounding box center [190, 414] width 8 height 8
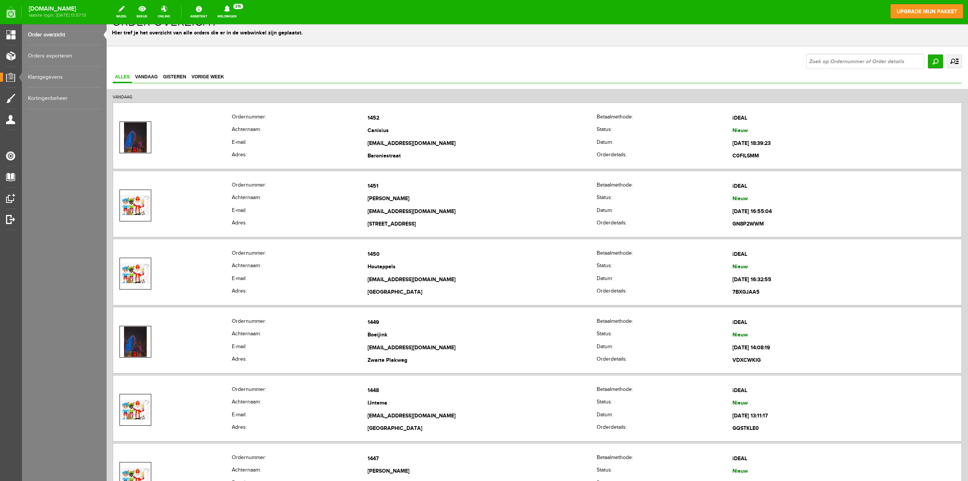
scroll to position [0, 0]
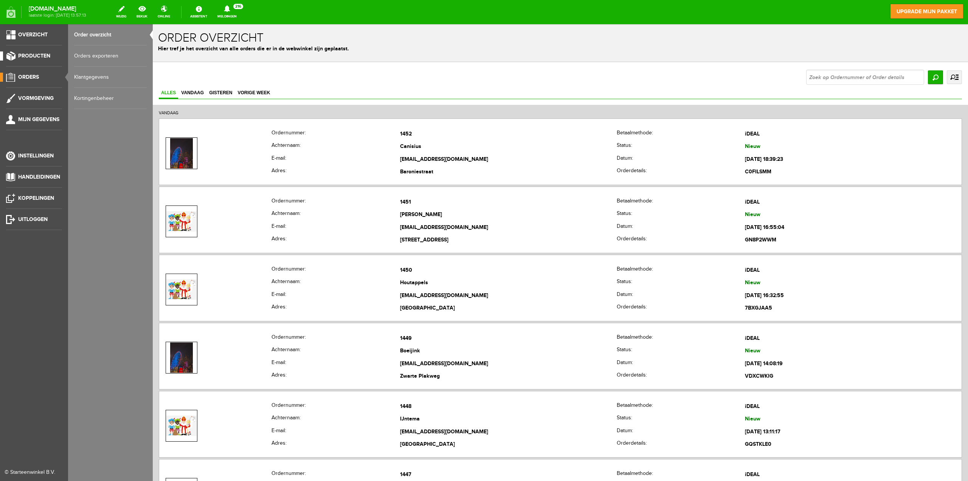
click at [37, 56] on span "Producten" at bounding box center [34, 56] width 32 height 6
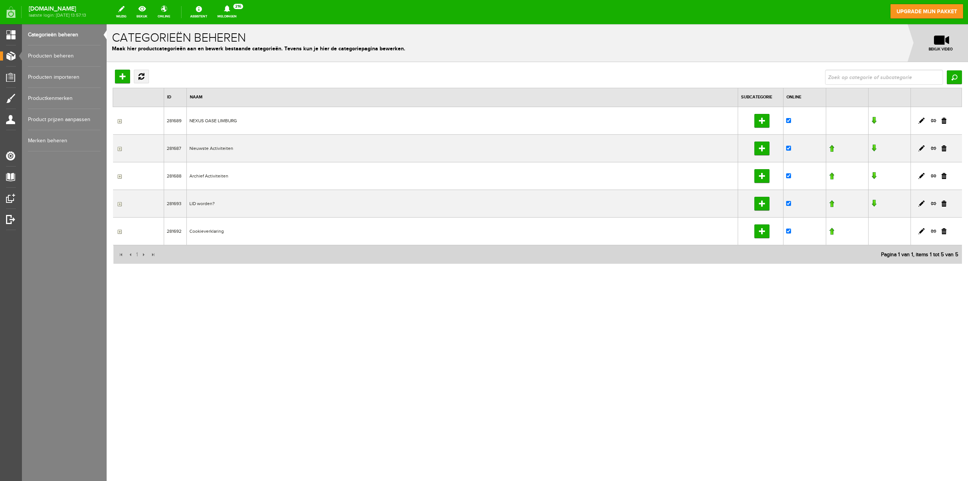
click at [58, 57] on link "Producten beheren" at bounding box center [64, 55] width 73 height 21
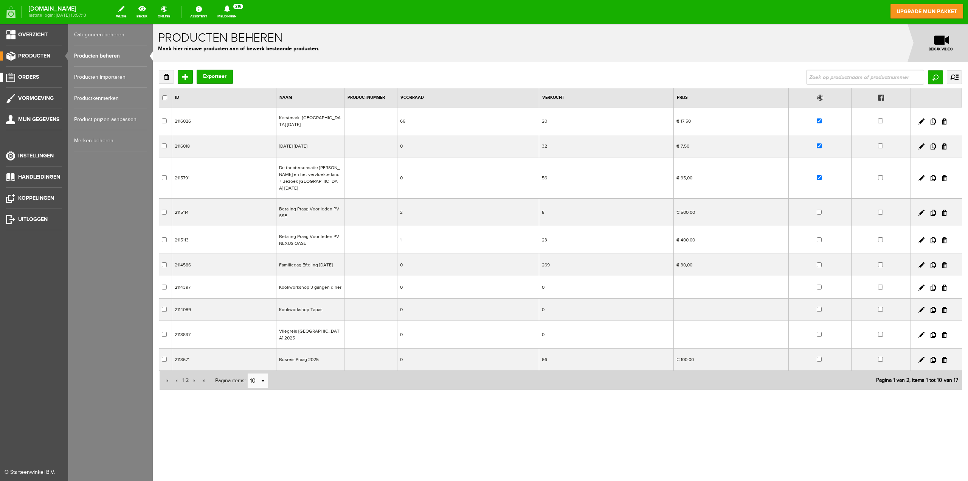
click at [27, 76] on span "Orders" at bounding box center [28, 77] width 21 height 6
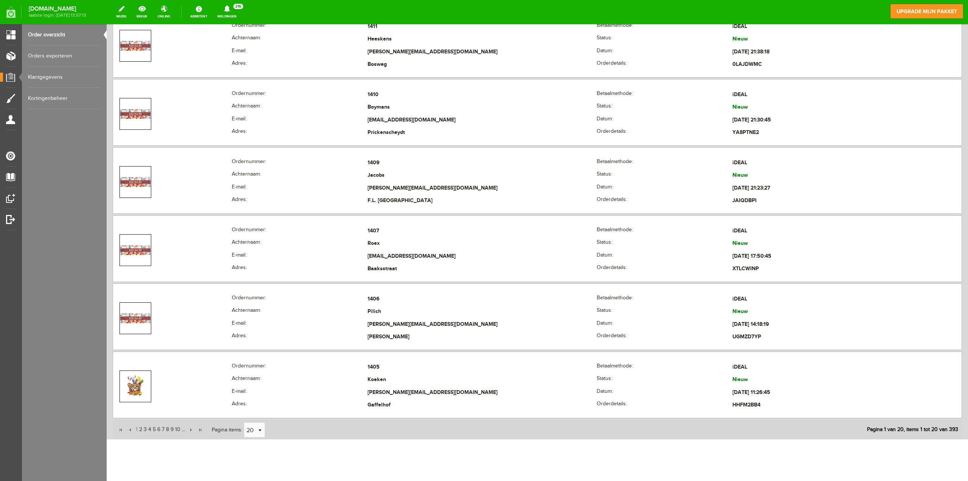
scroll to position [2881, 0]
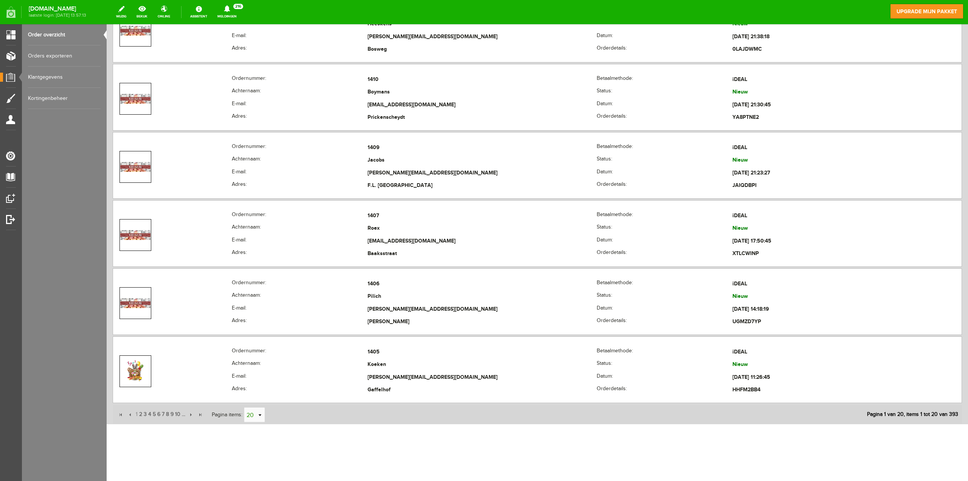
click at [260, 417] on link "select" at bounding box center [260, 415] width 6 height 14
click at [259, 402] on li "50" at bounding box center [255, 400] width 20 height 12
type input "50"
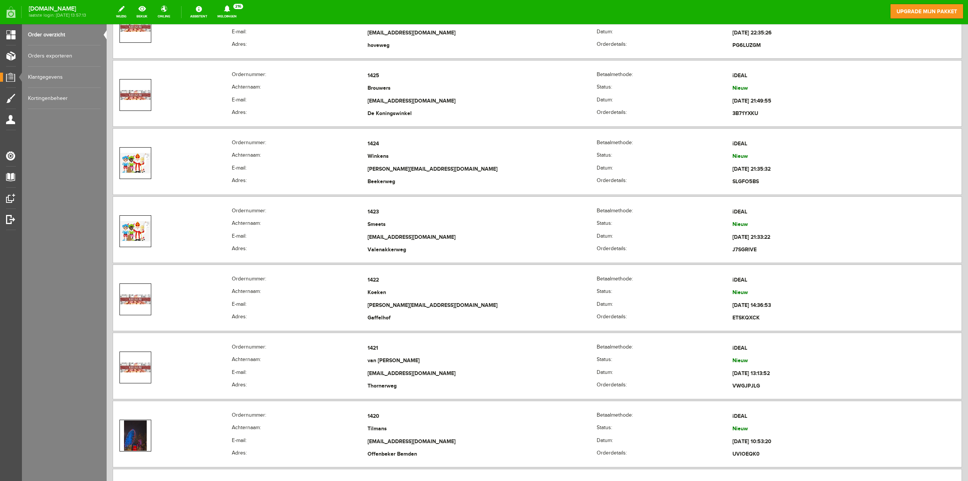
scroll to position [2080, 0]
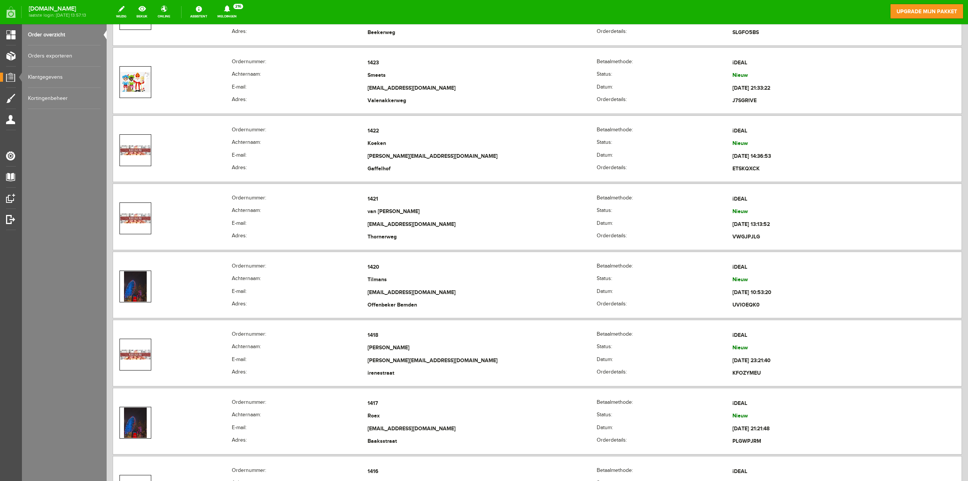
click at [57, 56] on link "Orders exporteren" at bounding box center [64, 55] width 73 height 21
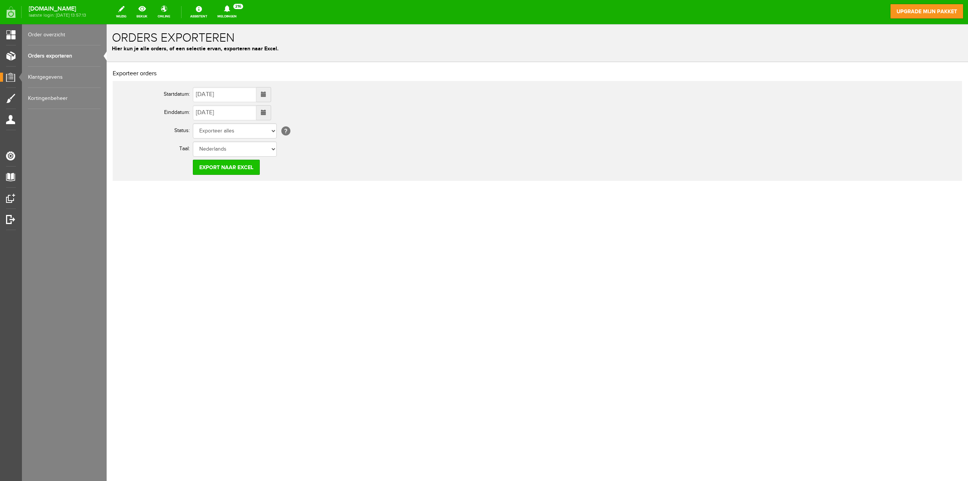
click at [241, 168] on input "Export naar Excel" at bounding box center [226, 167] width 67 height 15
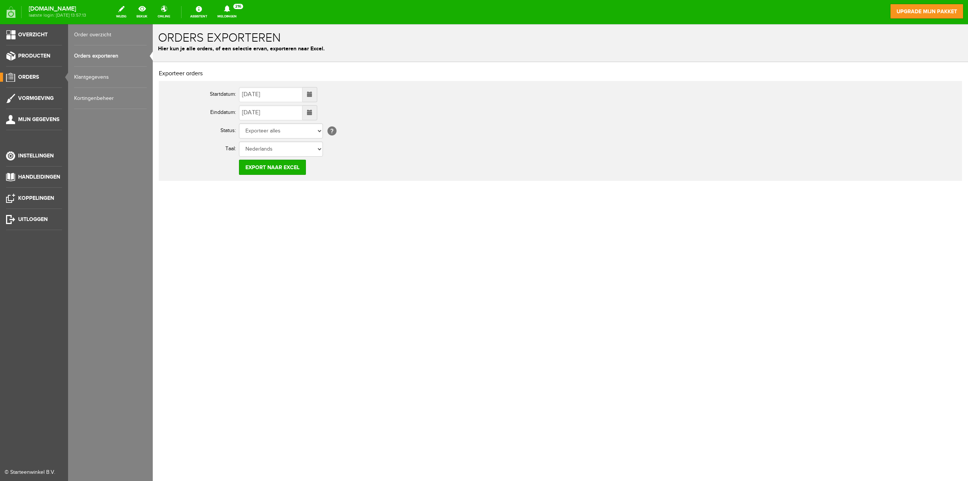
click at [23, 76] on span "Orders" at bounding box center [28, 77] width 21 height 6
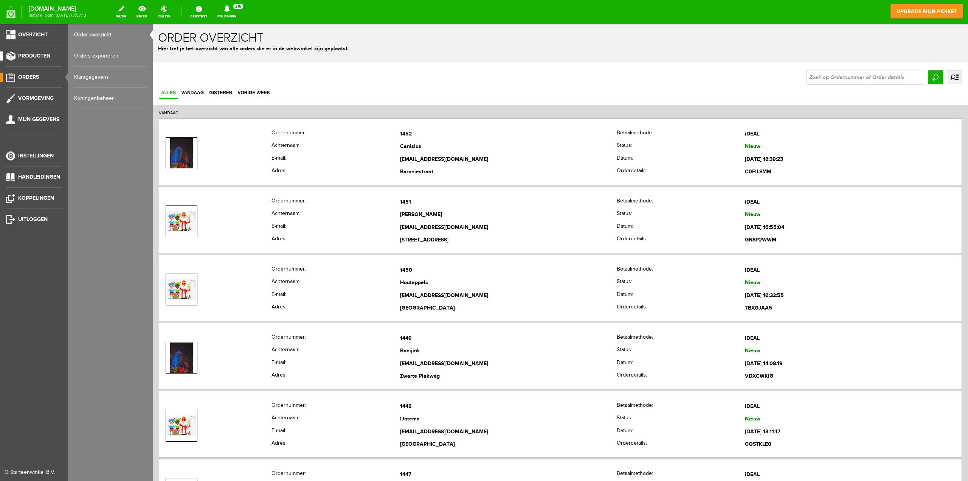
click at [40, 56] on span "Producten" at bounding box center [34, 56] width 32 height 6
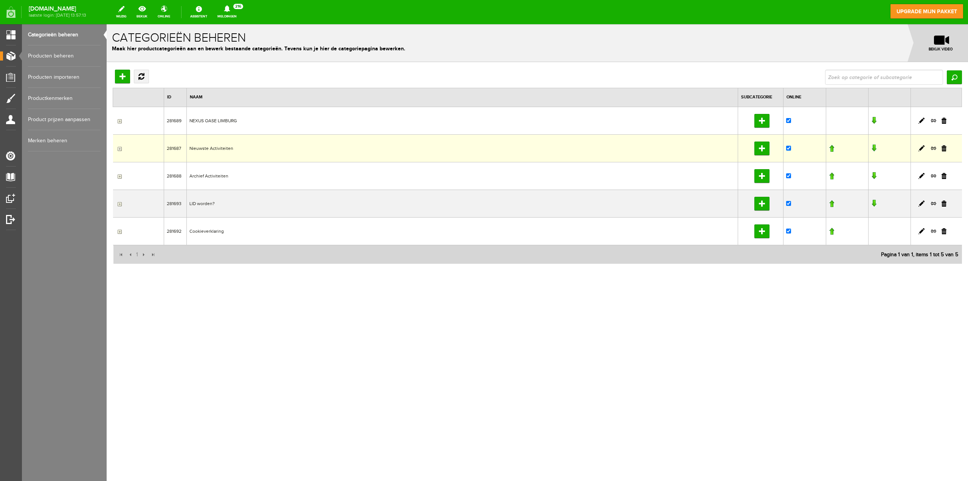
click at [216, 150] on td "Nieuwste Activiteiten" at bounding box center [462, 148] width 552 height 28
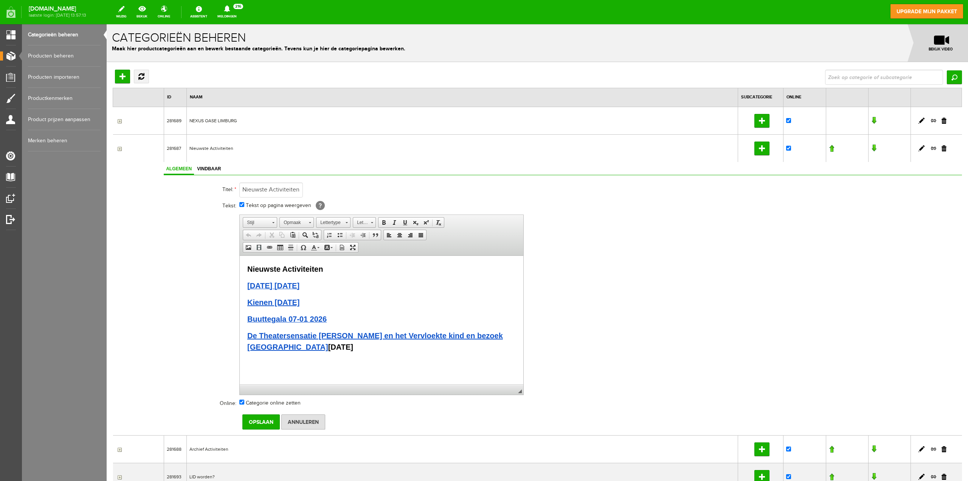
click at [61, 55] on link "Producten beheren" at bounding box center [64, 55] width 73 height 21
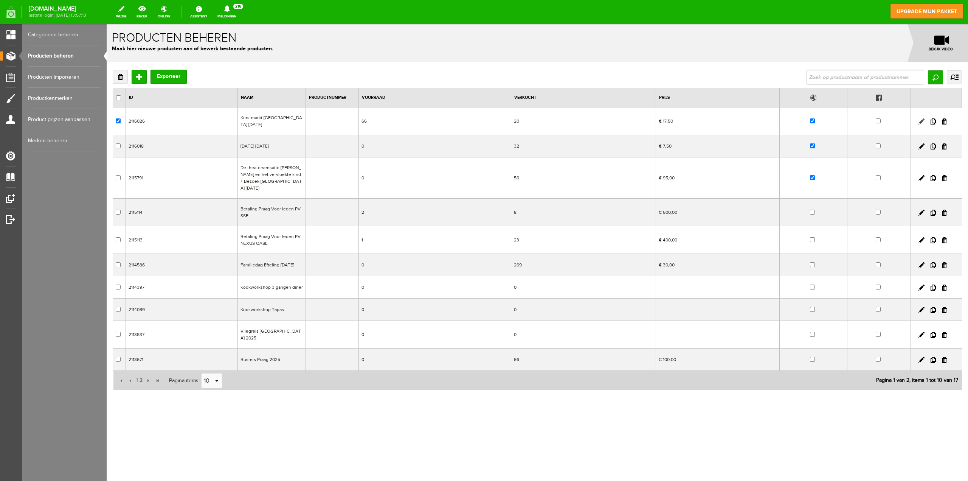
click at [922, 121] on link at bounding box center [922, 121] width 6 height 6
checkbox input "true"
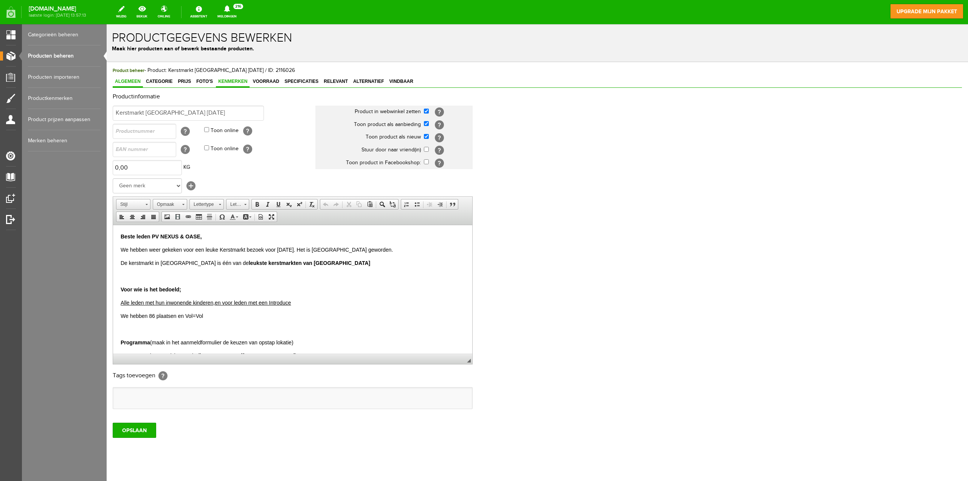
click at [235, 80] on span "Kenmerken" at bounding box center [233, 81] width 34 height 5
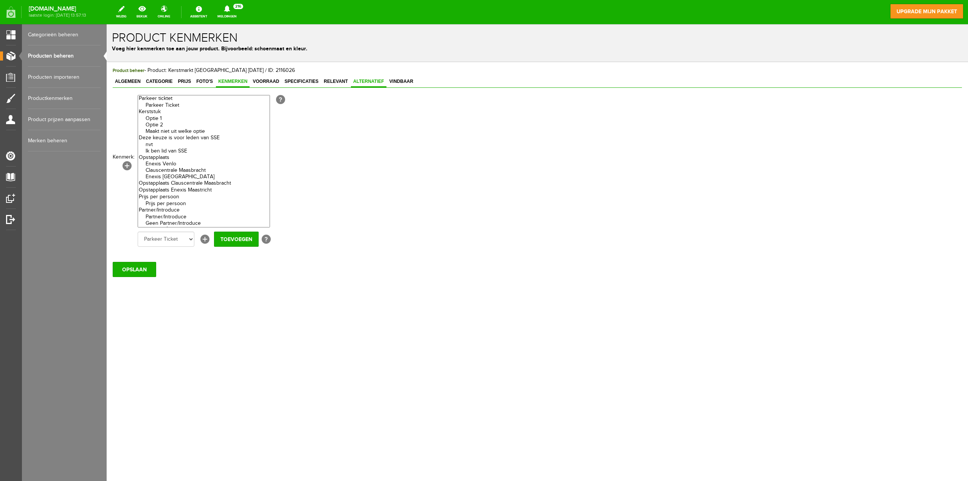
click at [365, 82] on span "Alternatief" at bounding box center [369, 81] width 36 height 5
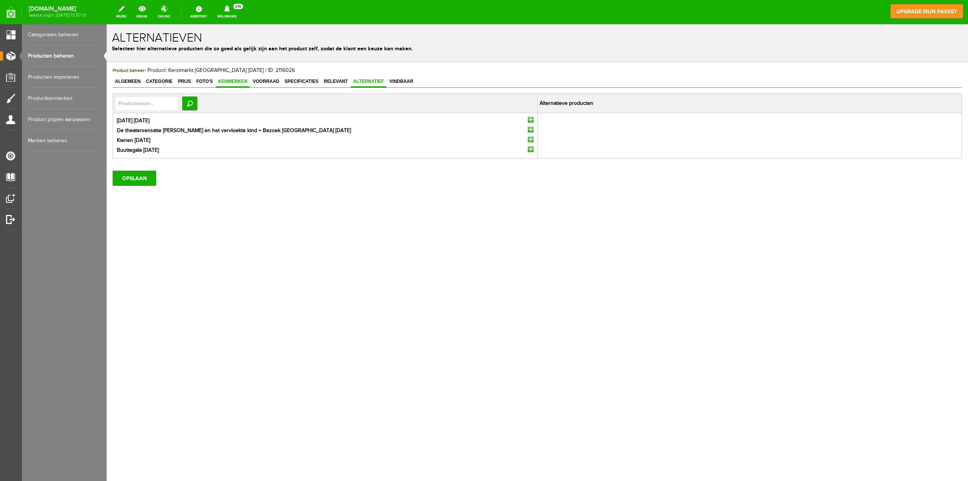
click at [236, 78] on link "Kenmerken" at bounding box center [233, 81] width 34 height 11
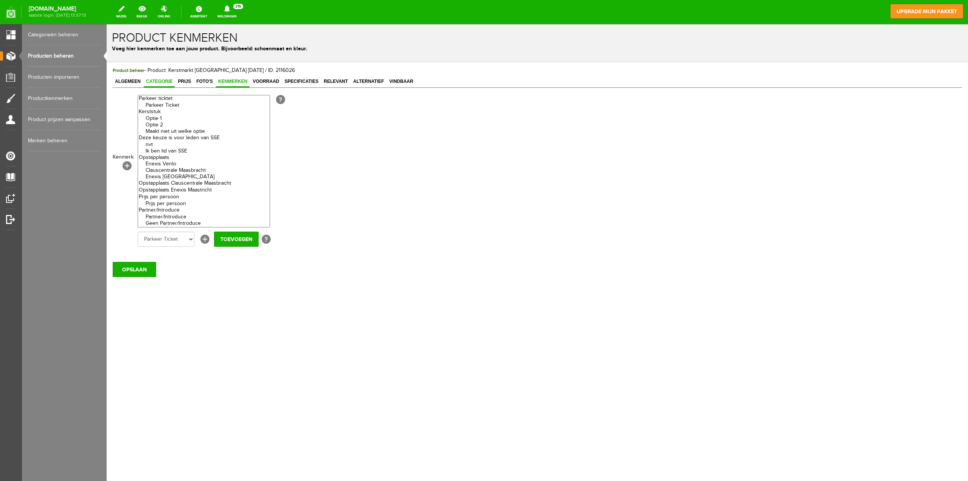
click at [160, 79] on span "Categorie" at bounding box center [159, 81] width 31 height 5
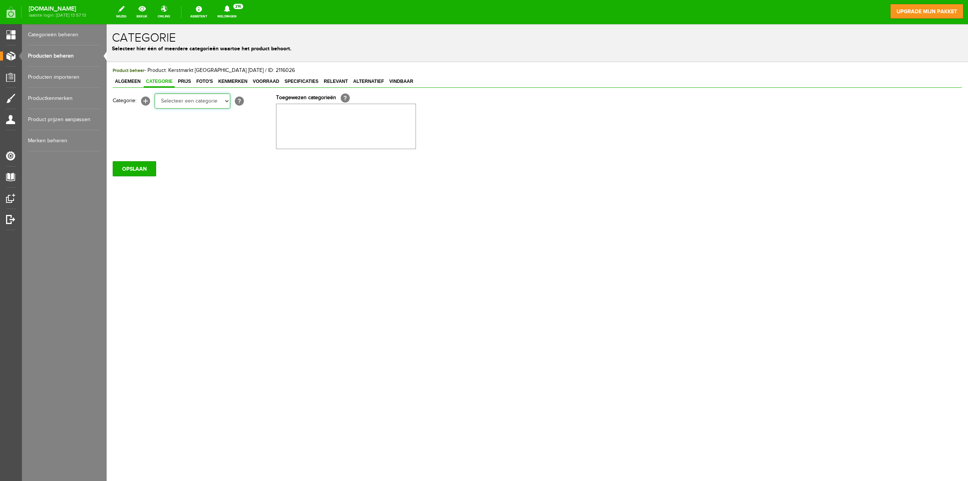
click at [224, 100] on select "Selecteer een categorie NEXUS OASE LIMBURG Bestuur Jaarprogramma - 2026 Jaarpro…" at bounding box center [193, 100] width 76 height 15
select select "281687"
click at [155, 93] on select "Selecteer een categorie NEXUS OASE LIMBURG Bestuur Jaarprogramma - 2026 Jaarpro…" at bounding box center [193, 100] width 76 height 15
click at [140, 167] on input "OPSLAAN" at bounding box center [134, 168] width 43 height 15
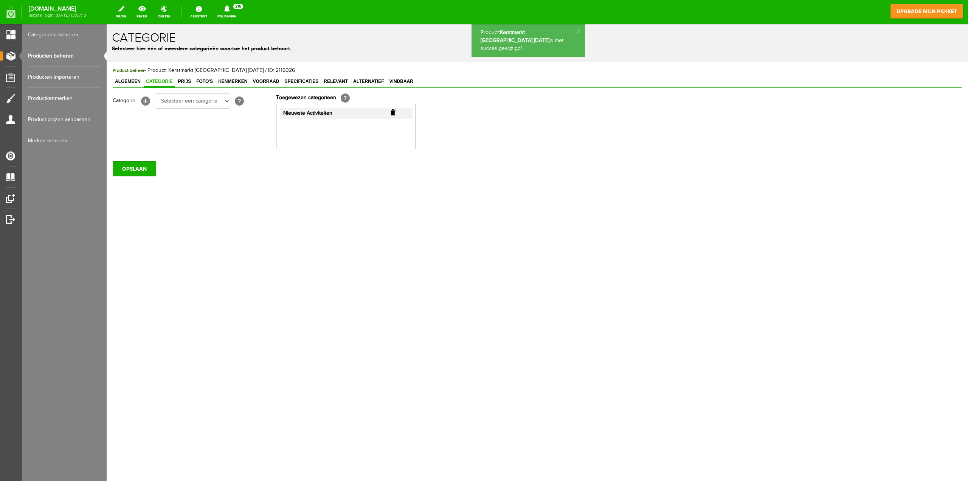
click at [64, 54] on link "Producten beheren" at bounding box center [64, 55] width 73 height 21
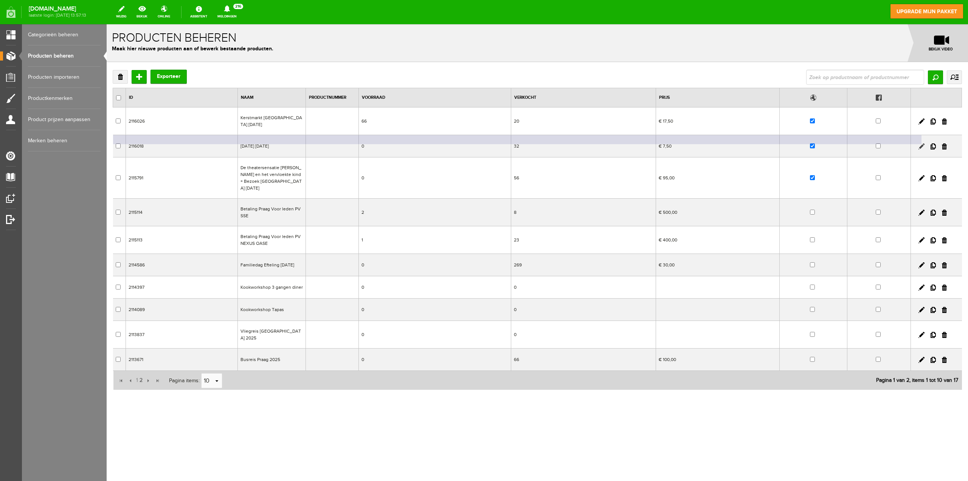
click at [924, 146] on link at bounding box center [922, 146] width 6 height 6
checkbox input "true"
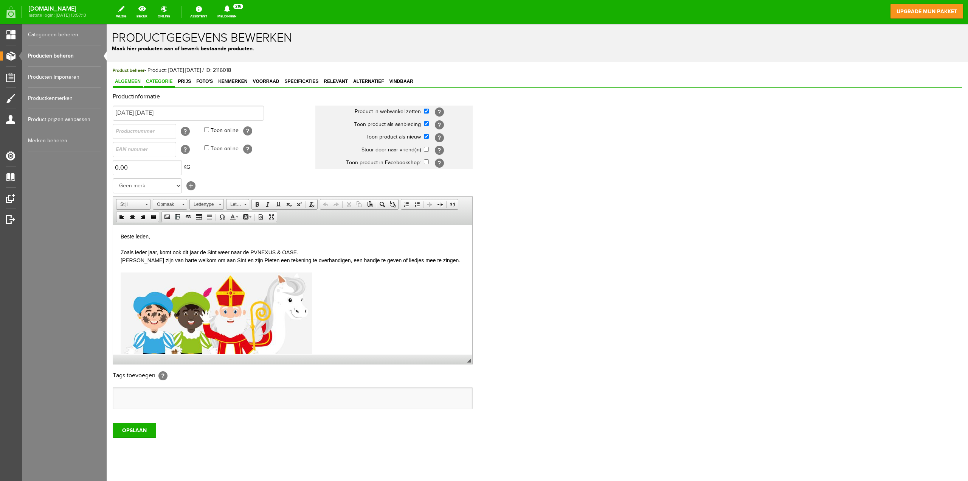
click at [162, 81] on span "Categorie" at bounding box center [159, 81] width 31 height 5
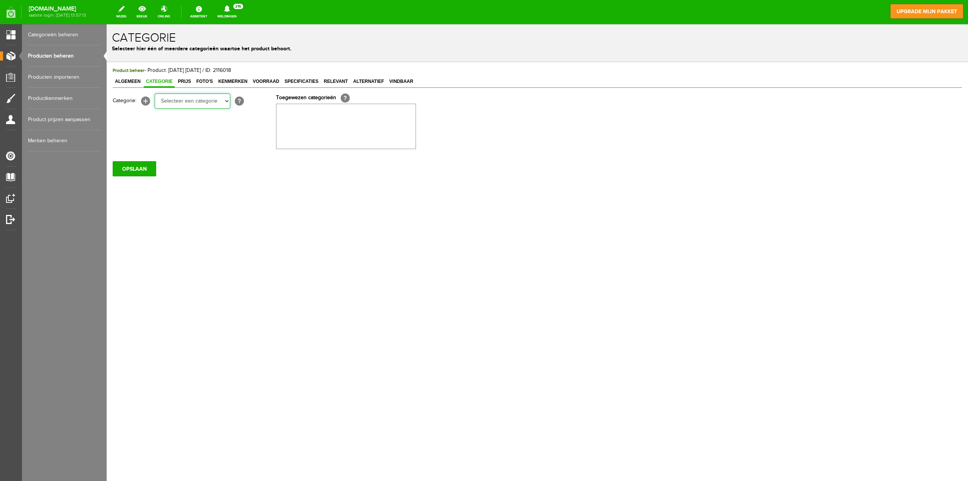
click at [225, 101] on select "Selecteer een categorie NEXUS OASE LIMBURG Bestuur Jaarprogramma - 2026 Jaarpro…" at bounding box center [193, 100] width 76 height 15
select select "281687"
click at [155, 93] on select "Selecteer een categorie NEXUS OASE LIMBURG Bestuur Jaarprogramma - 2026 Jaarpro…" at bounding box center [193, 100] width 76 height 15
click at [134, 166] on input "OPSLAAN" at bounding box center [134, 168] width 43 height 15
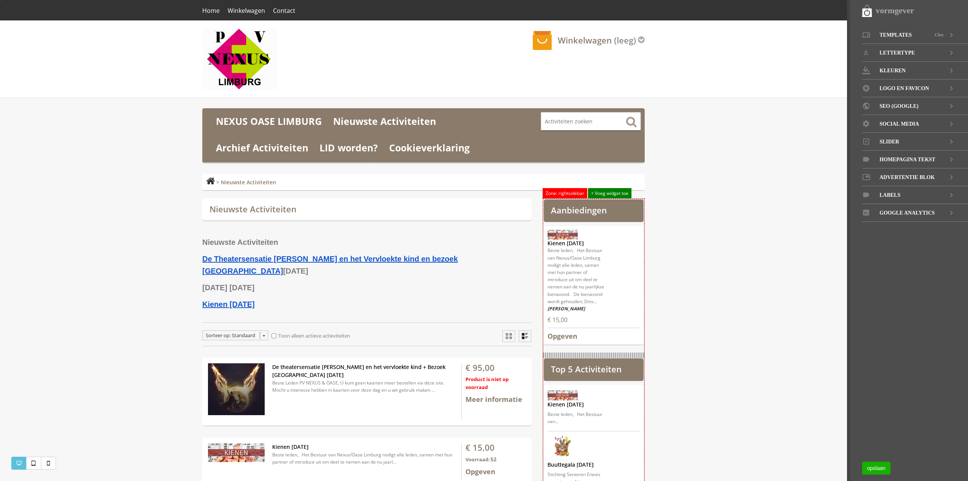
scroll to position [38, 0]
